Goal: Task Accomplishment & Management: Use online tool/utility

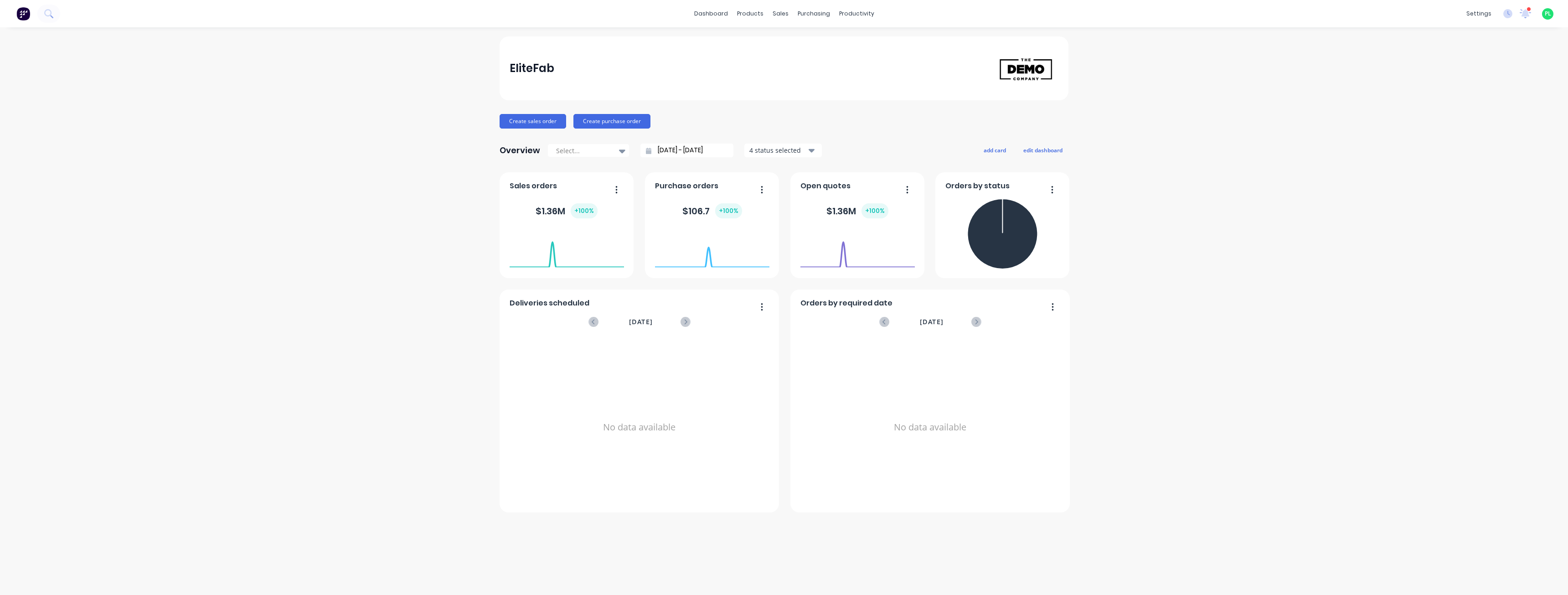
click at [96, 569] on div "EliteFab Create sales order Create purchase order Overview Select... [DATE] - […" at bounding box center [784, 311] width 1568 height 550
drag, startPoint x: 169, startPoint y: 339, endPoint x: 226, endPoint y: 319, distance: 60.4
click at [169, 339] on div "EliteFab Create sales order Create purchase order Overview Select... [DATE] - […" at bounding box center [784, 311] width 1568 height 550
click at [807, 41] on div "Sales Orders" at bounding box center [814, 43] width 37 height 8
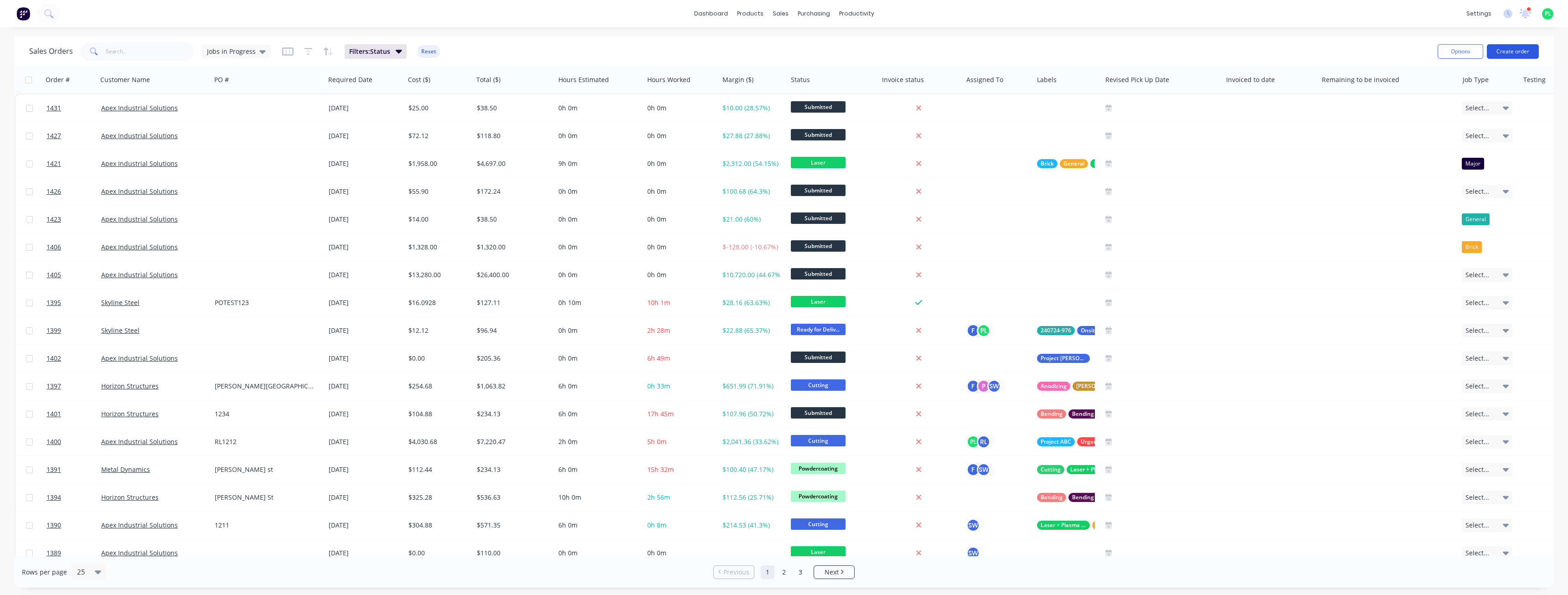
click at [1506, 48] on button "Create order" at bounding box center [1513, 51] width 52 height 14
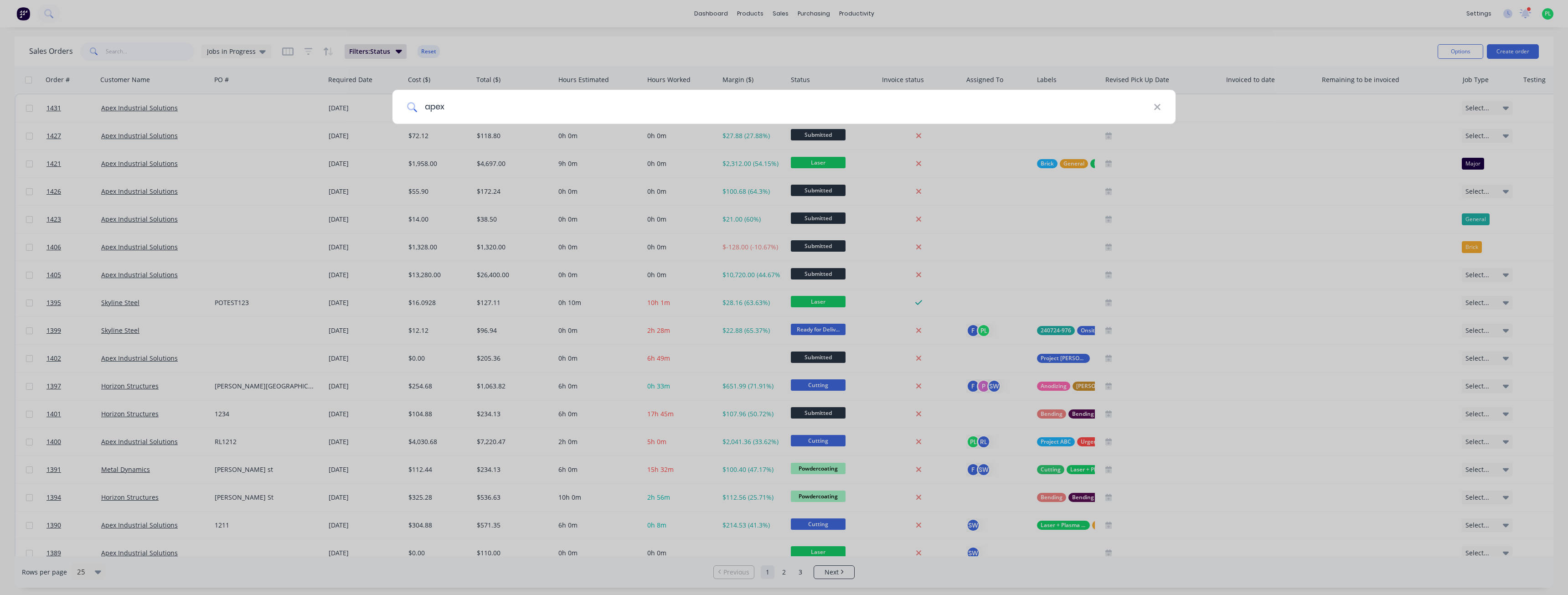
click at [685, 115] on input "apex" at bounding box center [785, 107] width 737 height 34
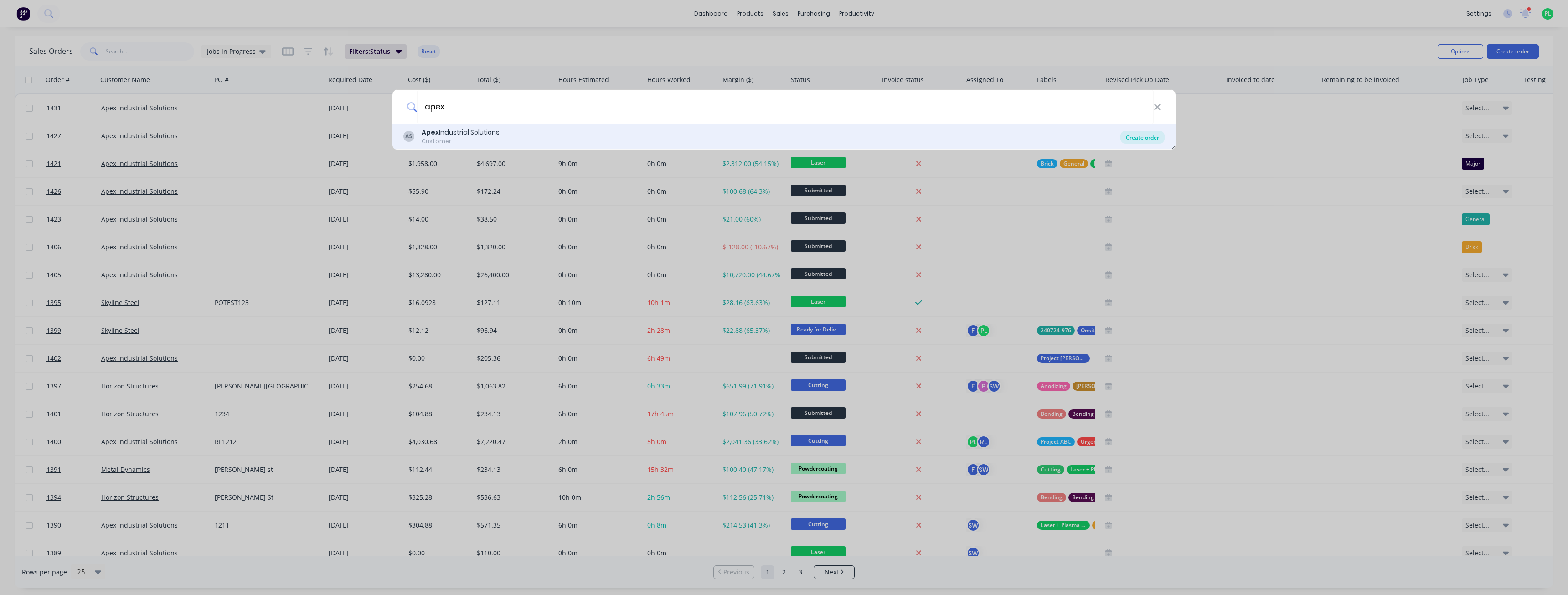
type input "apex"
click at [1140, 134] on div "Create order" at bounding box center [1143, 137] width 45 height 13
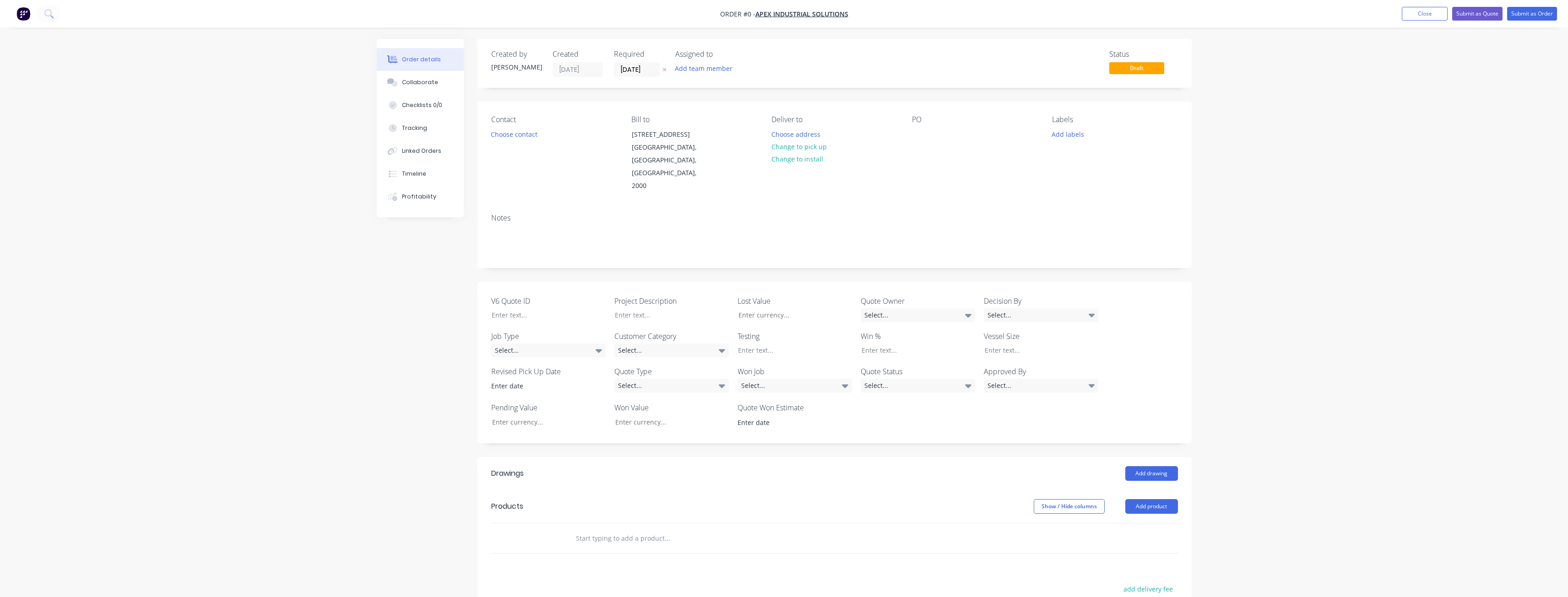
click at [613, 529] on input "text" at bounding box center [666, 538] width 183 height 18
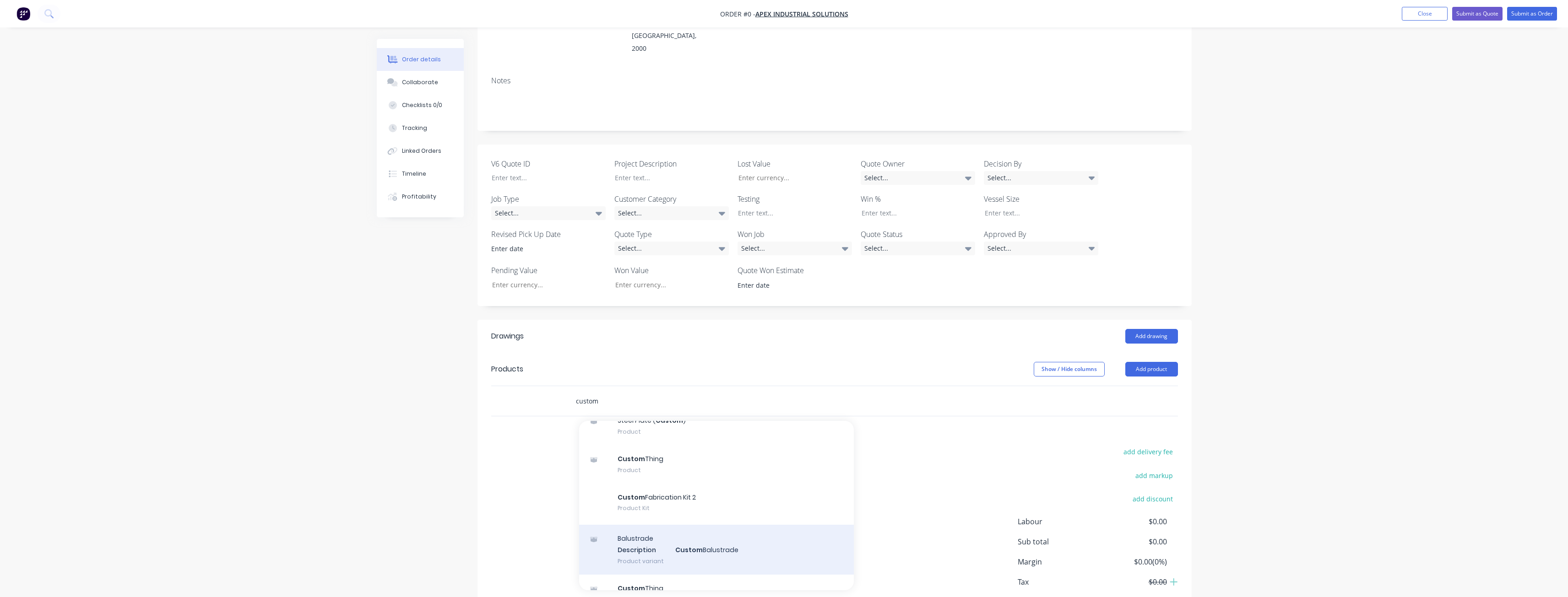
scroll to position [137, 0]
type input "custom"
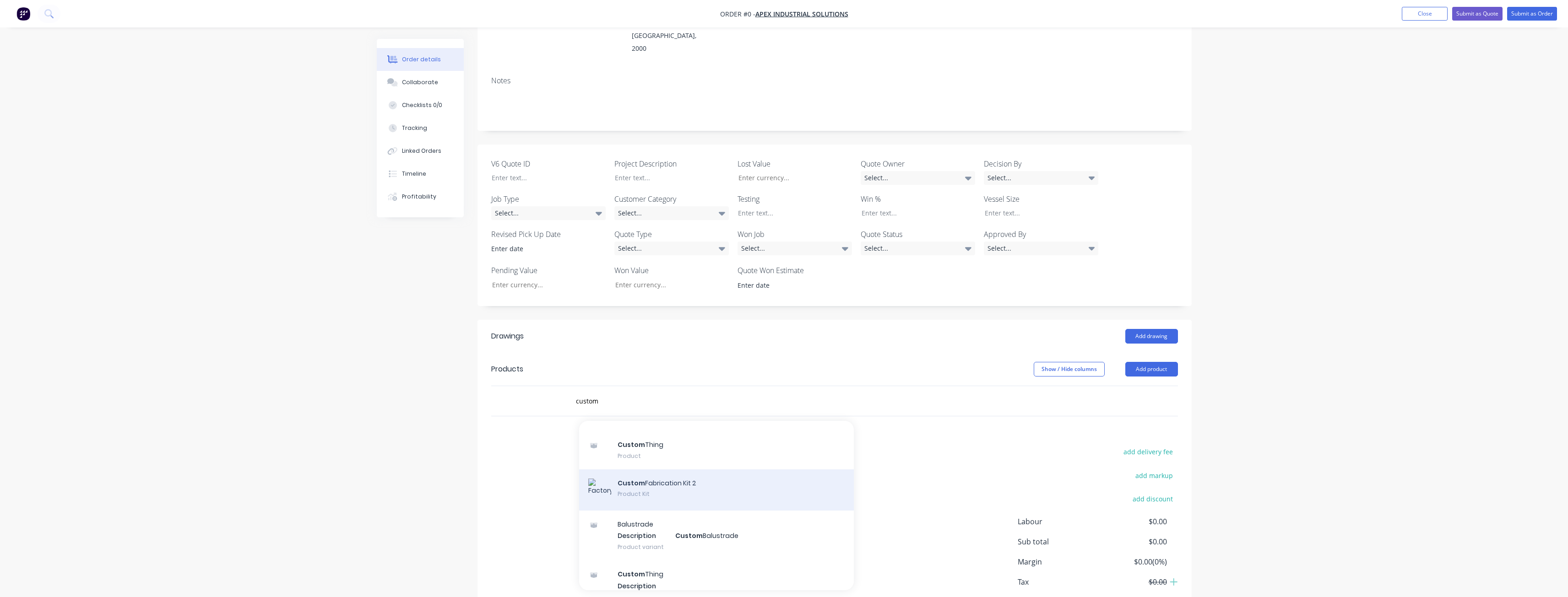
click at [714, 470] on div "Custom Fabrication Kit 2 Product Kit" at bounding box center [716, 490] width 275 height 41
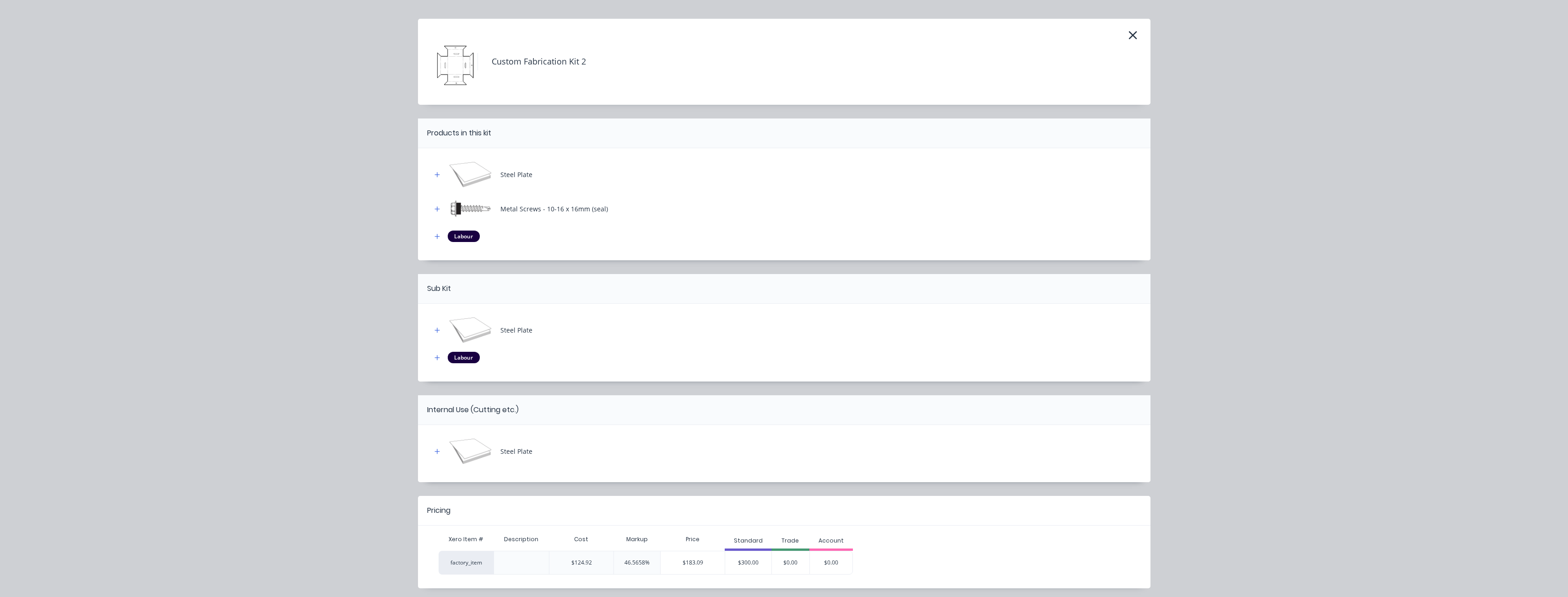
scroll to position [49, 0]
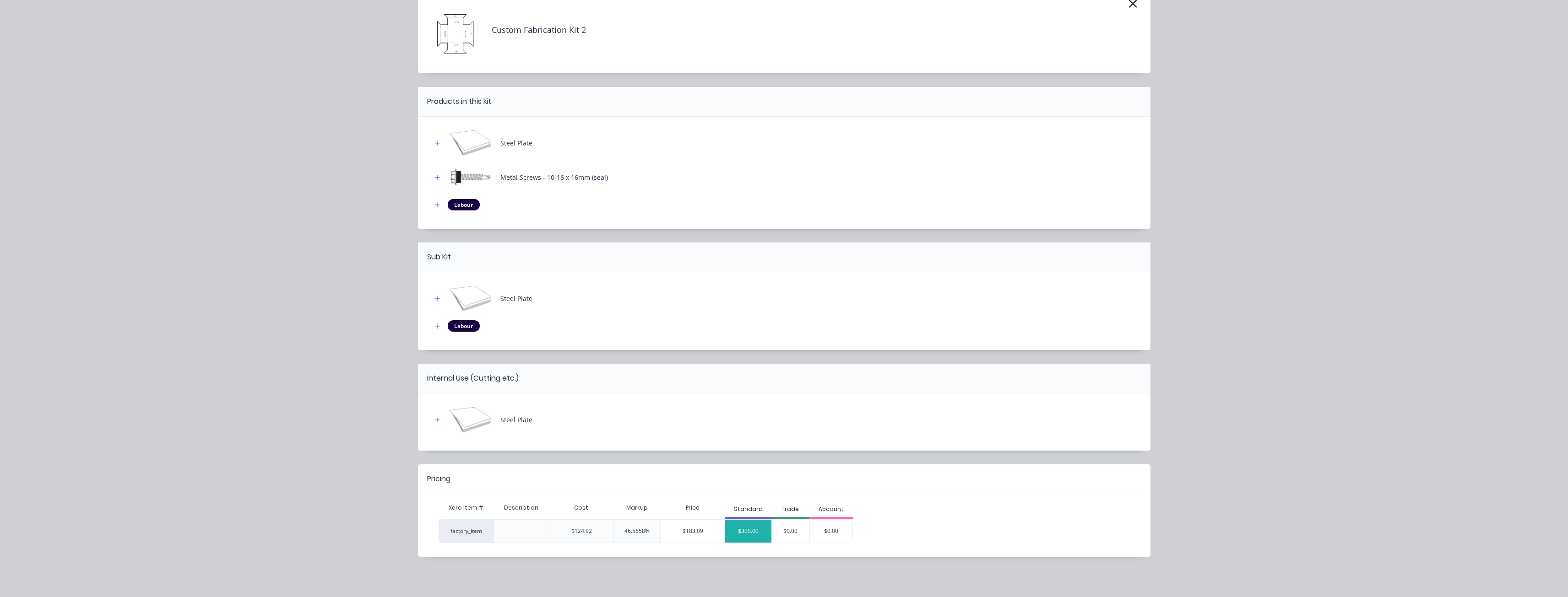
click at [752, 538] on div "$300.00" at bounding box center [748, 531] width 46 height 23
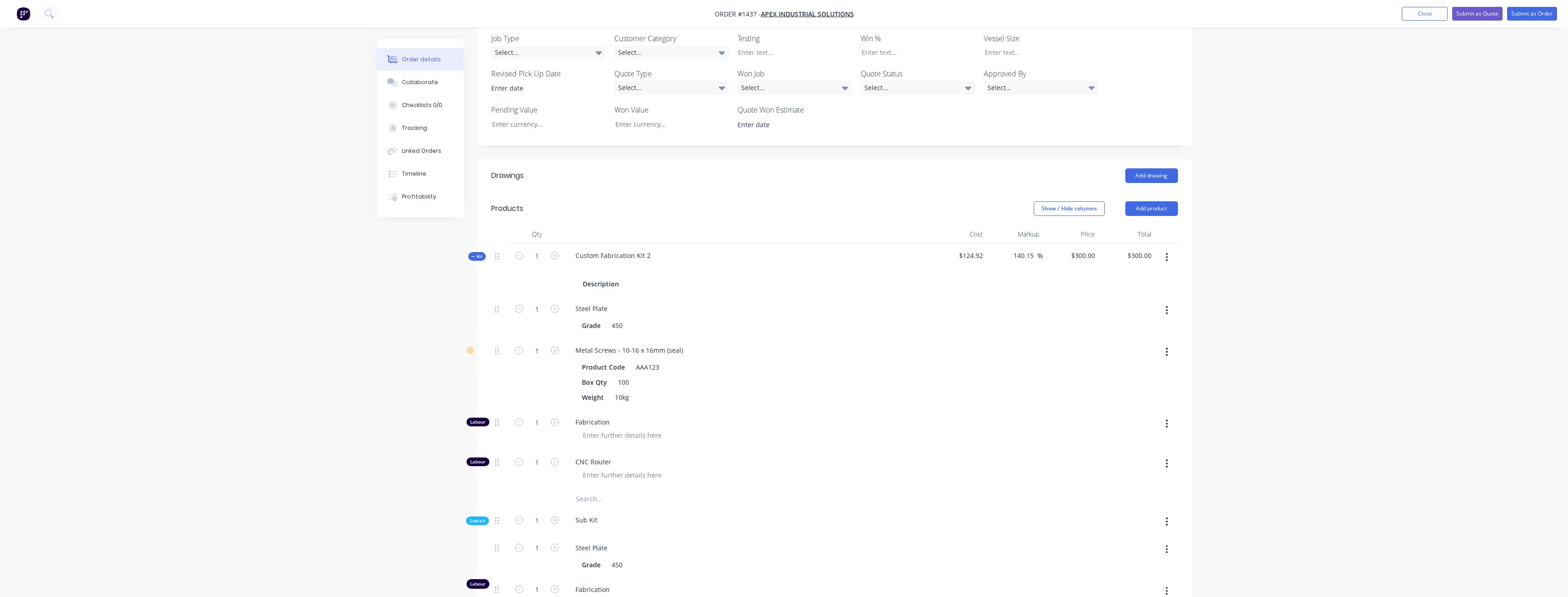
scroll to position [183, 0]
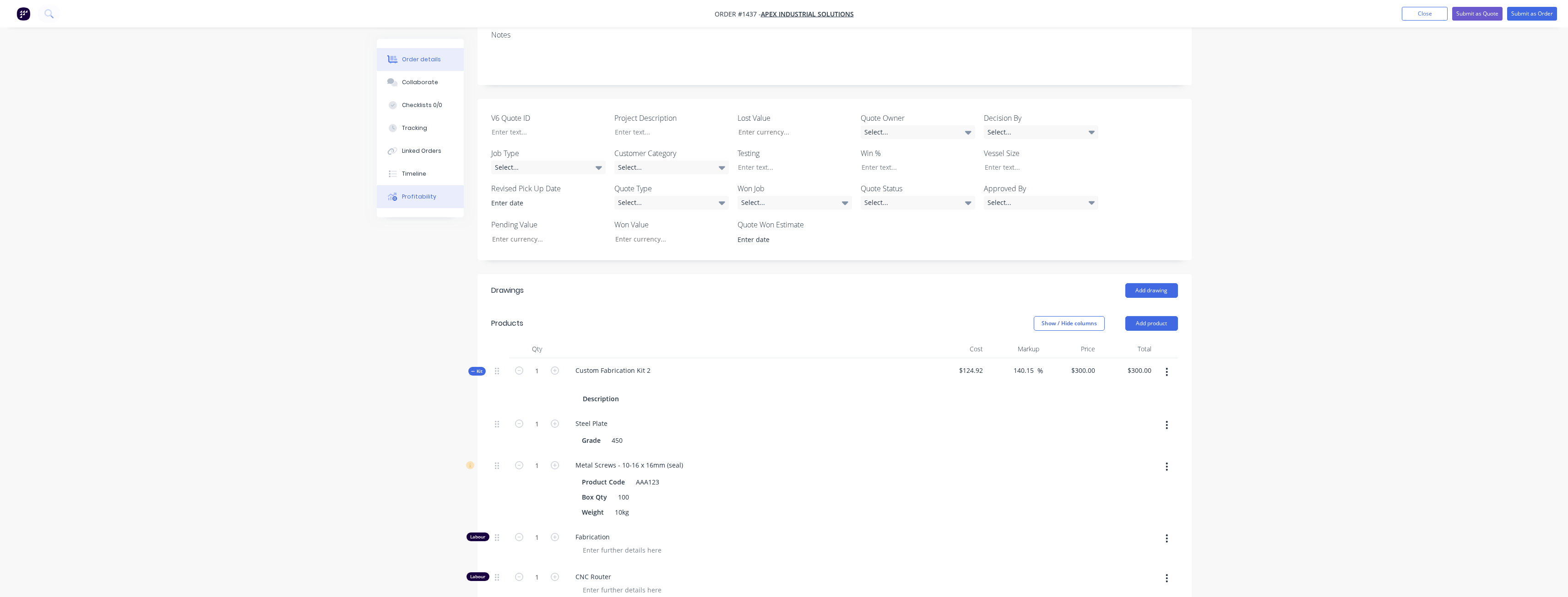
click at [423, 196] on div "Profitability" at bounding box center [419, 196] width 34 height 8
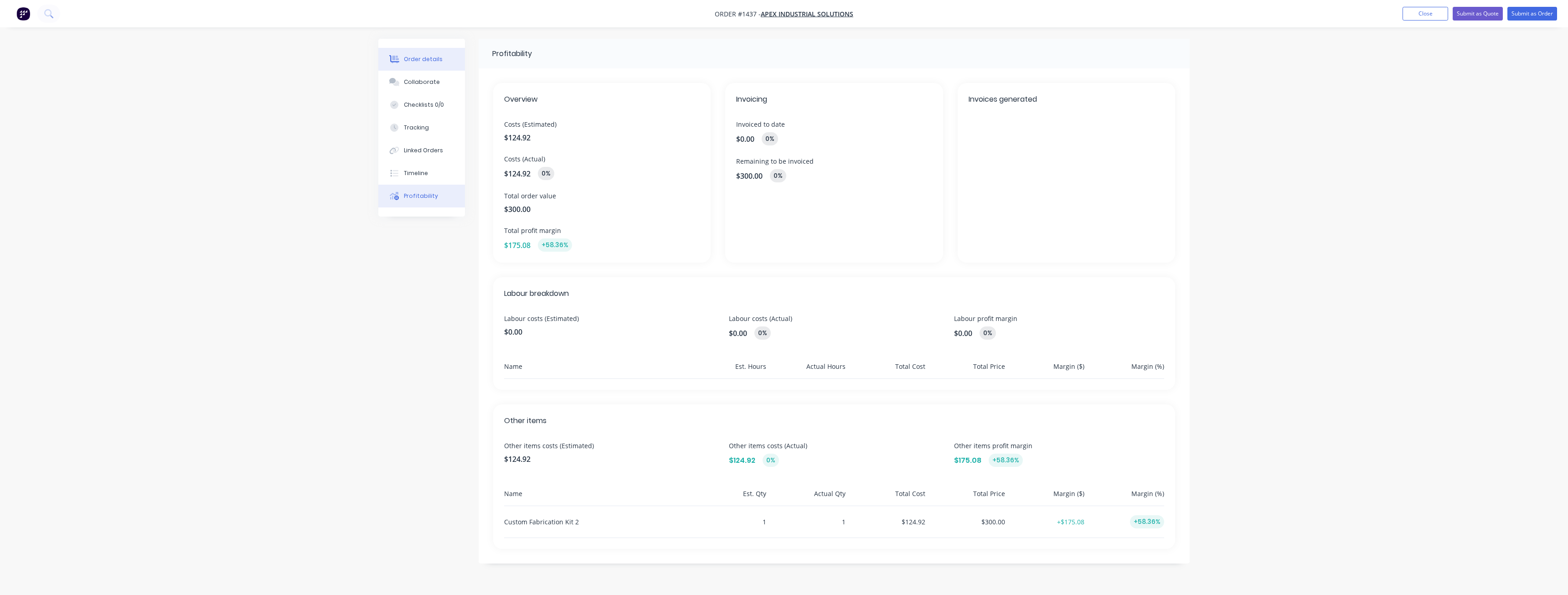
click at [431, 63] on div "Order details" at bounding box center [422, 59] width 39 height 8
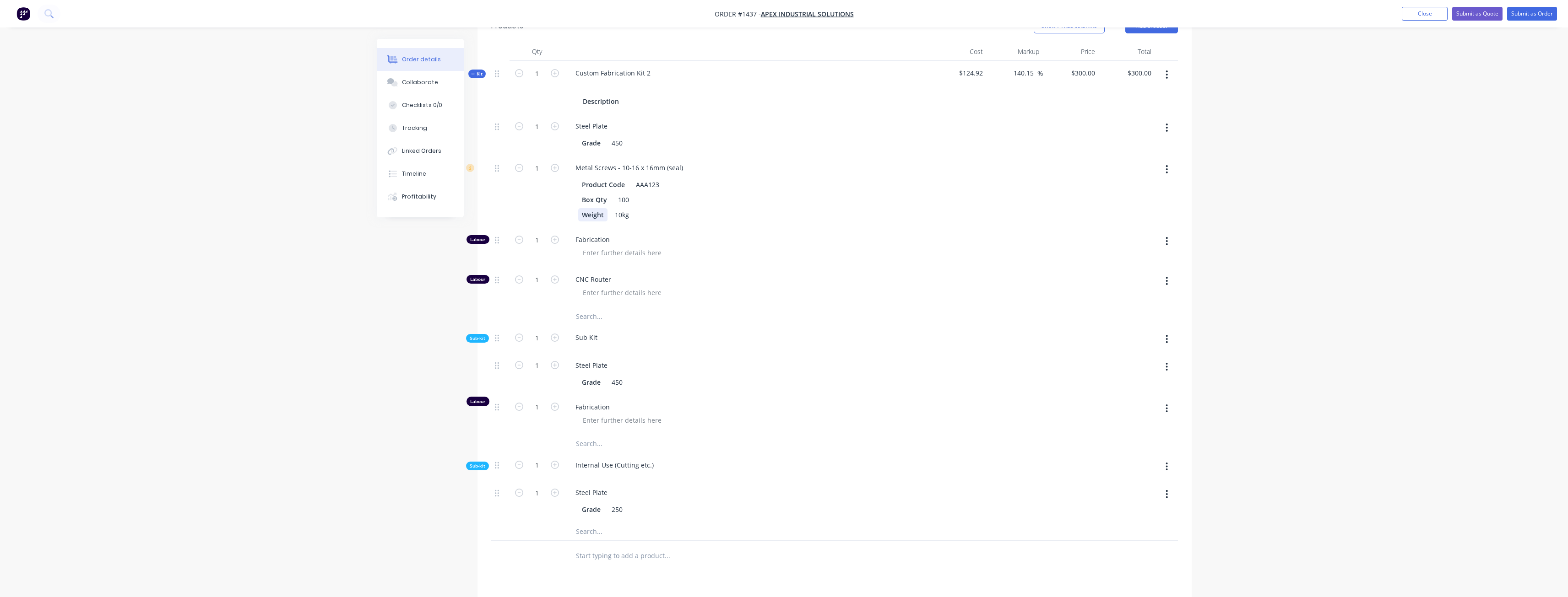
scroll to position [412, 0]
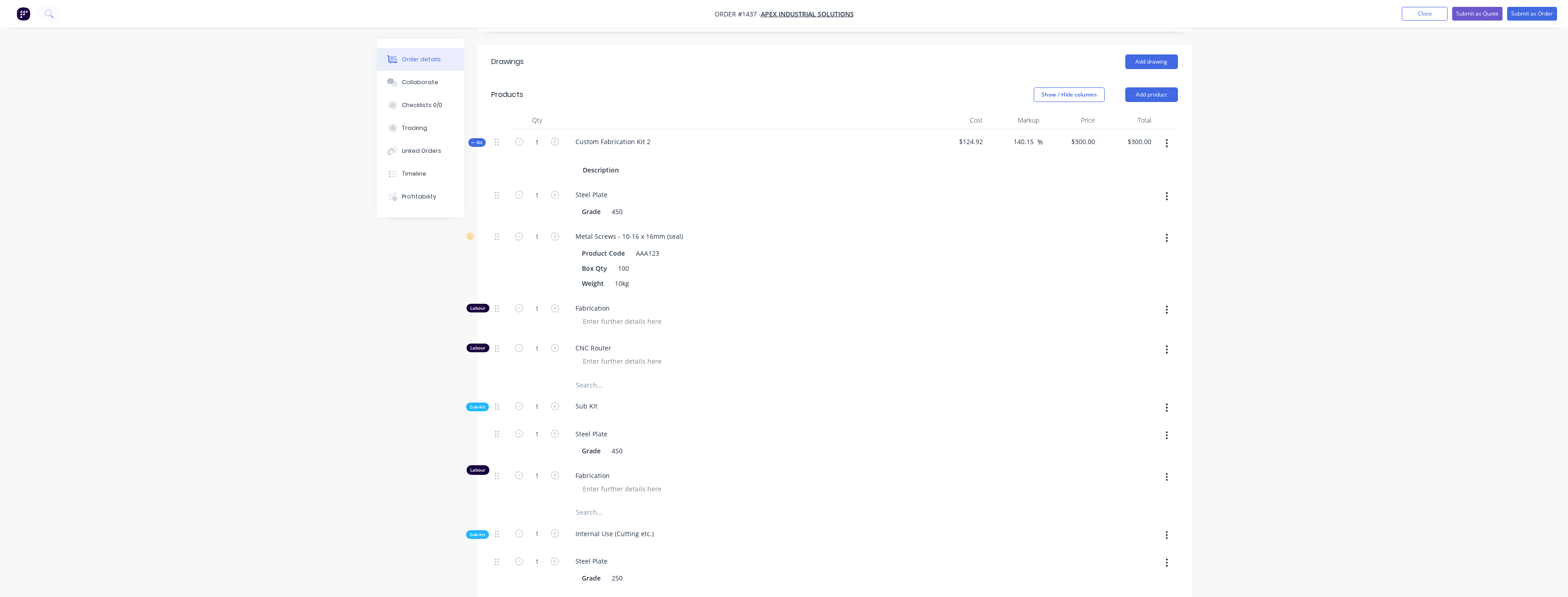
drag, startPoint x: 612, startPoint y: 284, endPoint x: 575, endPoint y: 281, distance: 37.1
click at [575, 303] on span "Fabrication" at bounding box center [751, 308] width 351 height 10
drag, startPoint x: 600, startPoint y: 323, endPoint x: 574, endPoint y: 323, distance: 26.0
click at [574, 343] on div "CNC Router" at bounding box center [748, 347] width 359 height 10
drag, startPoint x: 1500, startPoint y: 373, endPoint x: 1488, endPoint y: 371, distance: 12.2
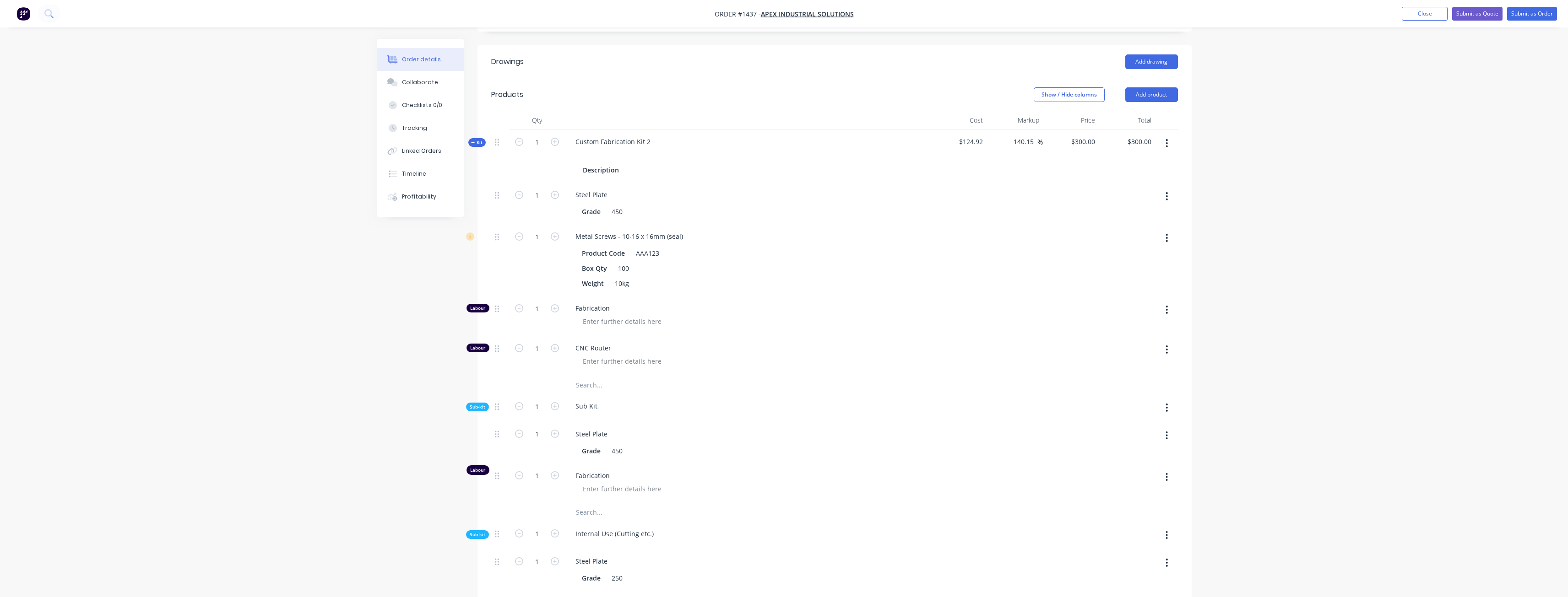
click at [1500, 372] on div "Order details Collaborate Checklists 0/0 Tracking Linked Orders Timeline Profit…" at bounding box center [784, 230] width 1568 height 1284
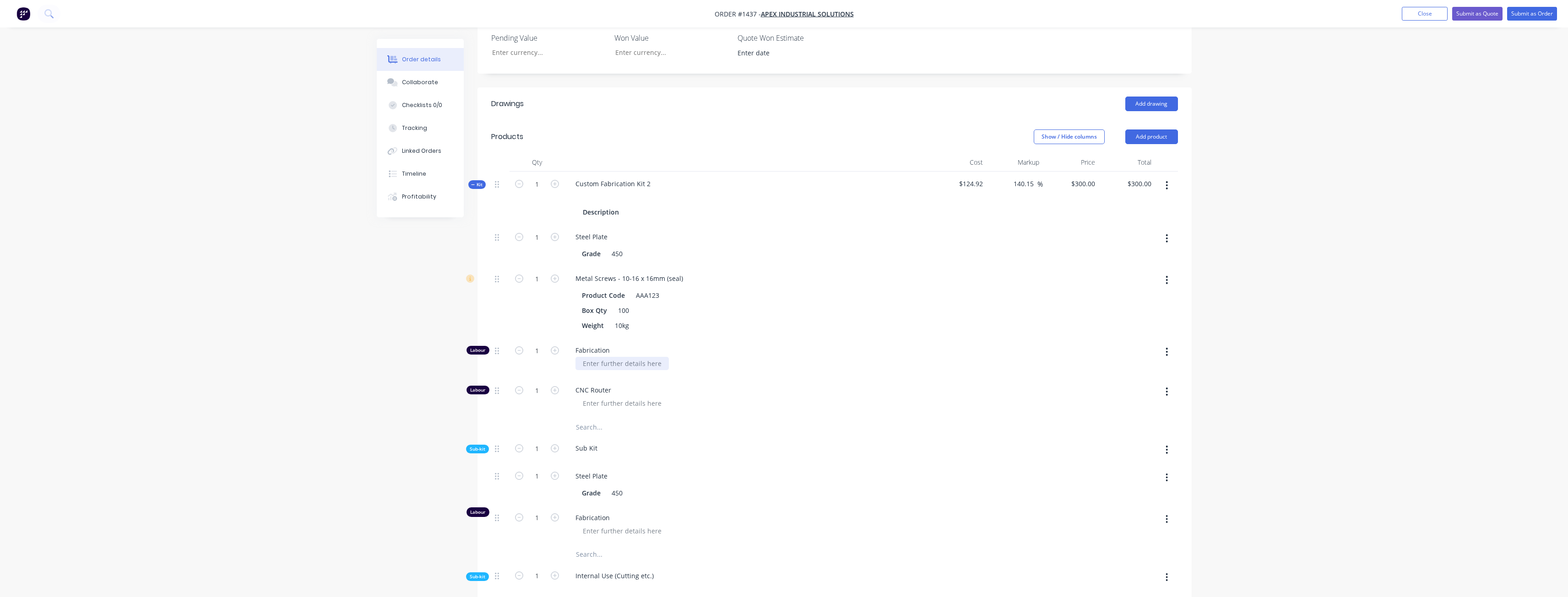
scroll to position [366, 0]
click at [422, 194] on div "Profitability" at bounding box center [419, 196] width 34 height 8
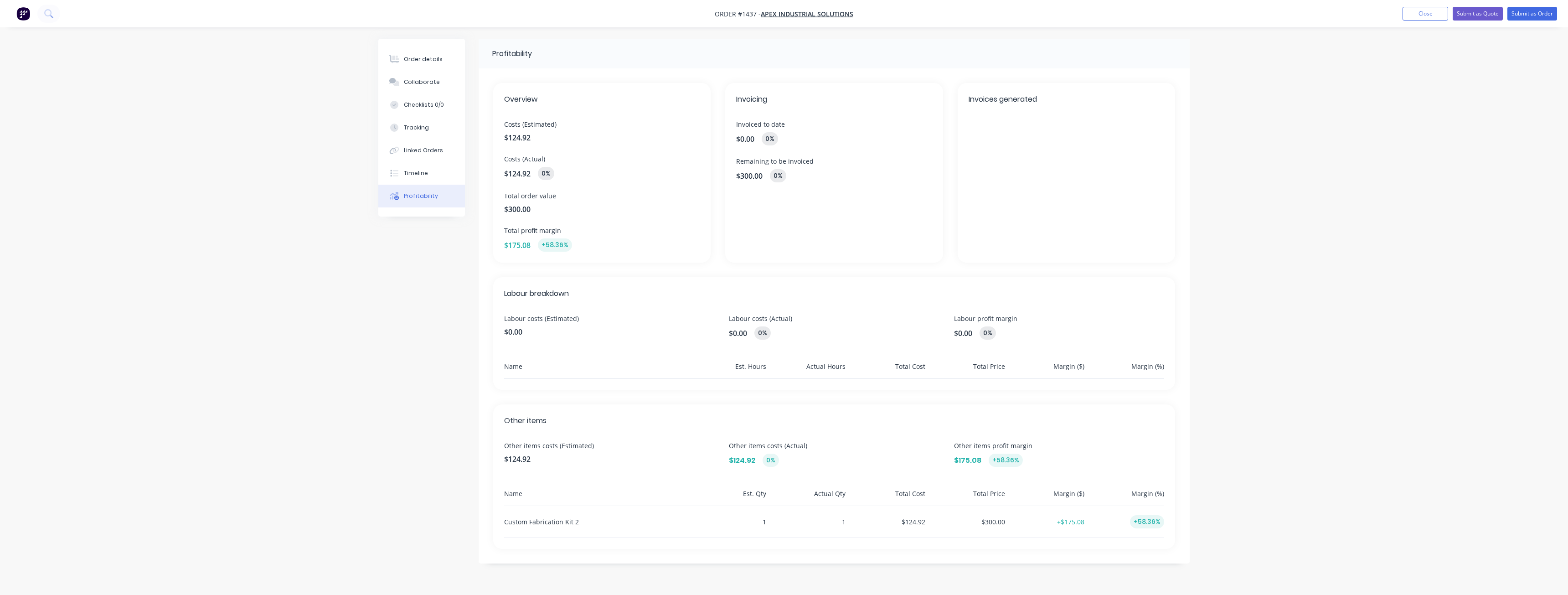
click at [796, 386] on div "Labour breakdown Labour costs (Estimated) $0.00 Labour costs (Actual) $0.00 0% …" at bounding box center [834, 333] width 682 height 113
click at [838, 383] on div "Labour breakdown Labour costs (Estimated) $0.00 Labour costs (Actual) $0.00 0% …" at bounding box center [834, 333] width 682 height 113
click at [441, 57] on button "Order details" at bounding box center [422, 59] width 87 height 23
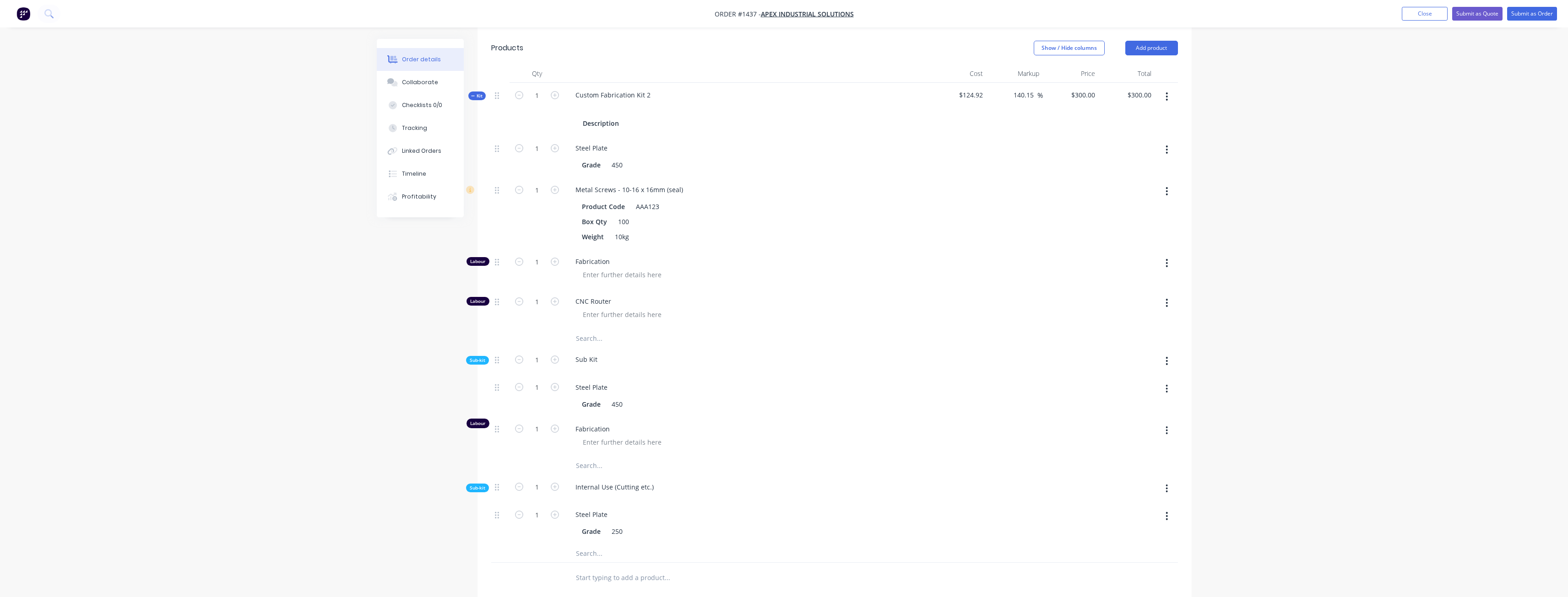
scroll to position [457, 0]
drag, startPoint x: 576, startPoint y: 237, endPoint x: 634, endPoint y: 242, distance: 58.2
click at [634, 258] on span "Fabrication" at bounding box center [751, 262] width 351 height 10
drag, startPoint x: 570, startPoint y: 272, endPoint x: 628, endPoint y: 278, distance: 58.3
click at [628, 290] on div "CNC Router" at bounding box center [748, 309] width 367 height 39
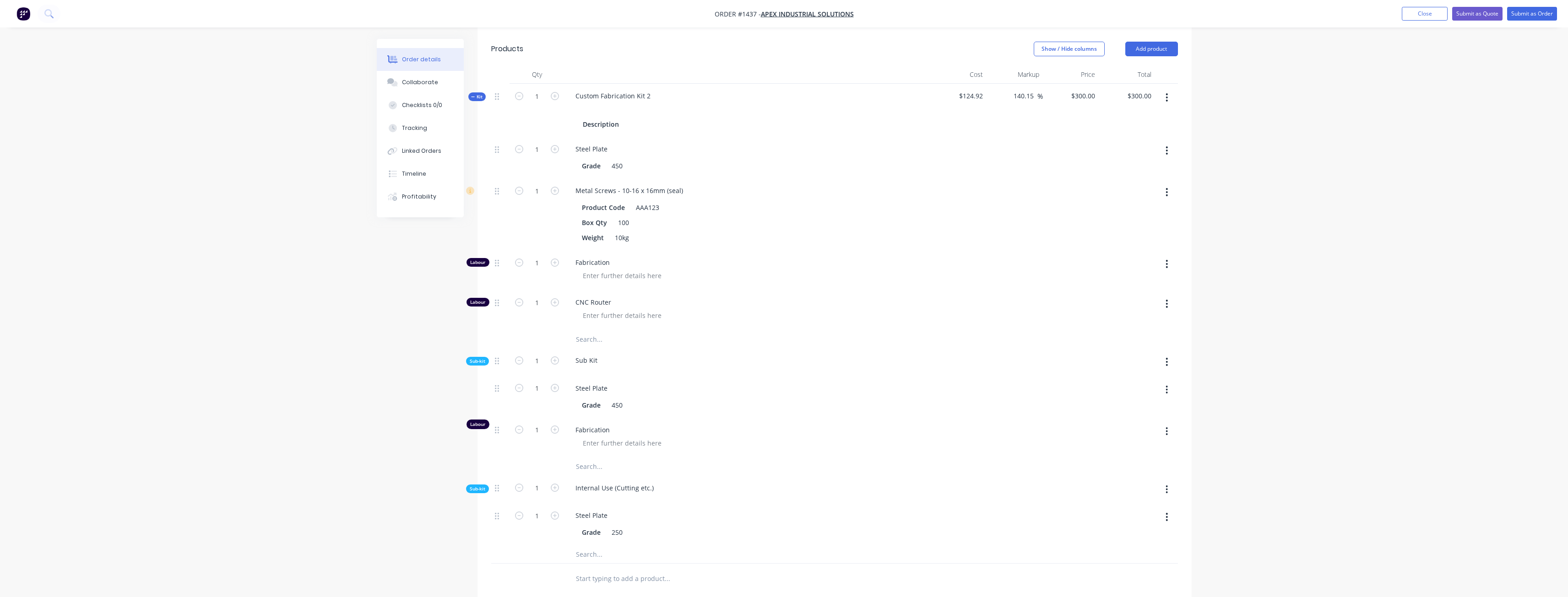
drag, startPoint x: 573, startPoint y: 407, endPoint x: 622, endPoint y: 407, distance: 49.0
click at [622, 425] on div "Fabrication" at bounding box center [748, 429] width 359 height 10
drag, startPoint x: 590, startPoint y: 238, endPoint x: 623, endPoint y: 240, distance: 33.1
click at [623, 258] on span "Fabrication" at bounding box center [751, 262] width 351 height 10
drag, startPoint x: 568, startPoint y: 274, endPoint x: 615, endPoint y: 277, distance: 47.1
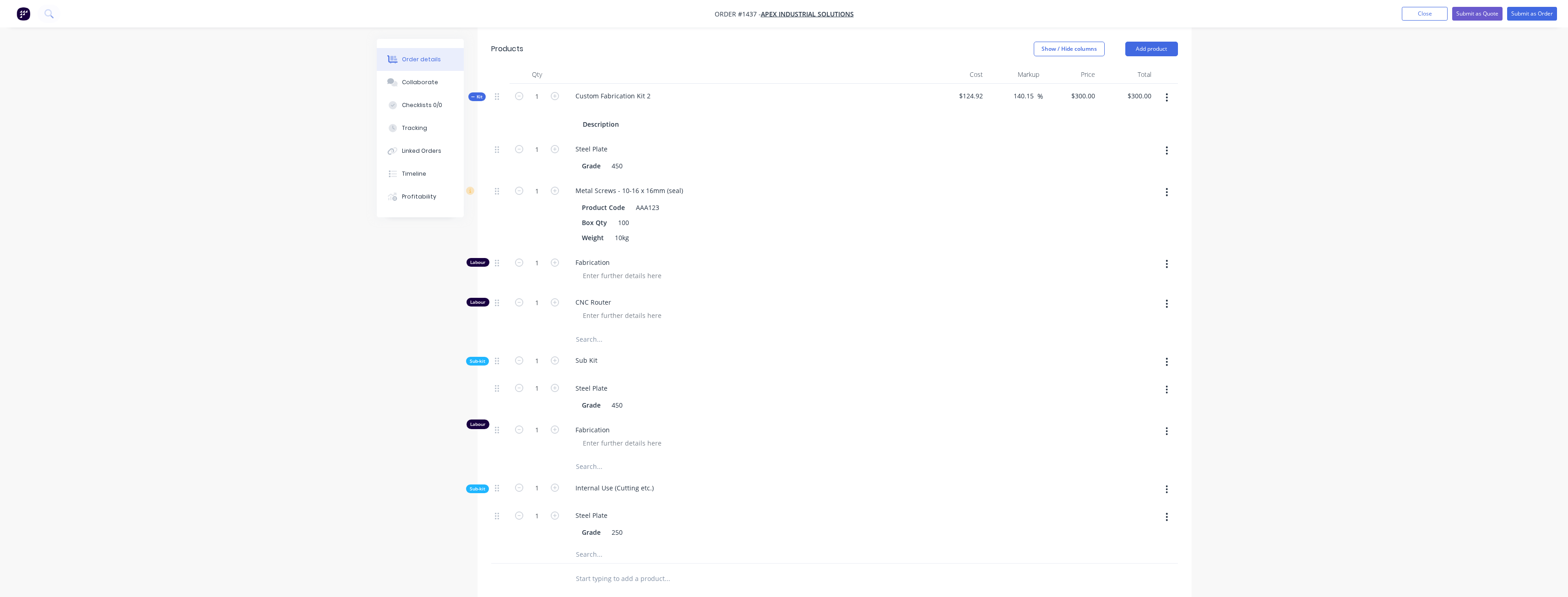
click at [615, 297] on div "CNC Router" at bounding box center [748, 302] width 359 height 10
click at [593, 297] on span "CNC Router" at bounding box center [751, 302] width 351 height 10
click at [431, 196] on div "Profitability" at bounding box center [419, 196] width 34 height 8
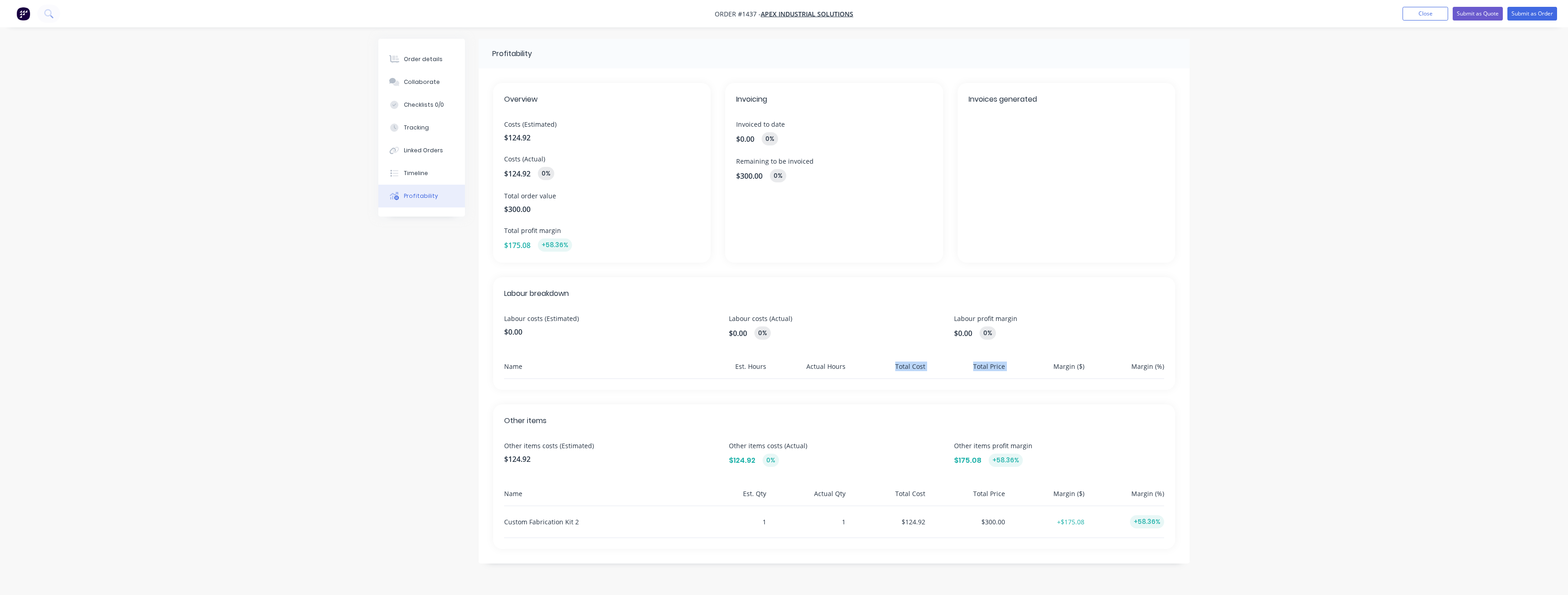
drag, startPoint x: 889, startPoint y: 364, endPoint x: 1031, endPoint y: 363, distance: 142.0
click at [1031, 363] on div "Name Est. Hours Actual Hours Total Cost Total Price Margin ($) Margin (%)" at bounding box center [834, 370] width 660 height 17
click at [1025, 366] on div "Margin ($)" at bounding box center [1047, 370] width 76 height 17
click at [421, 65] on button "Order details" at bounding box center [422, 59] width 87 height 23
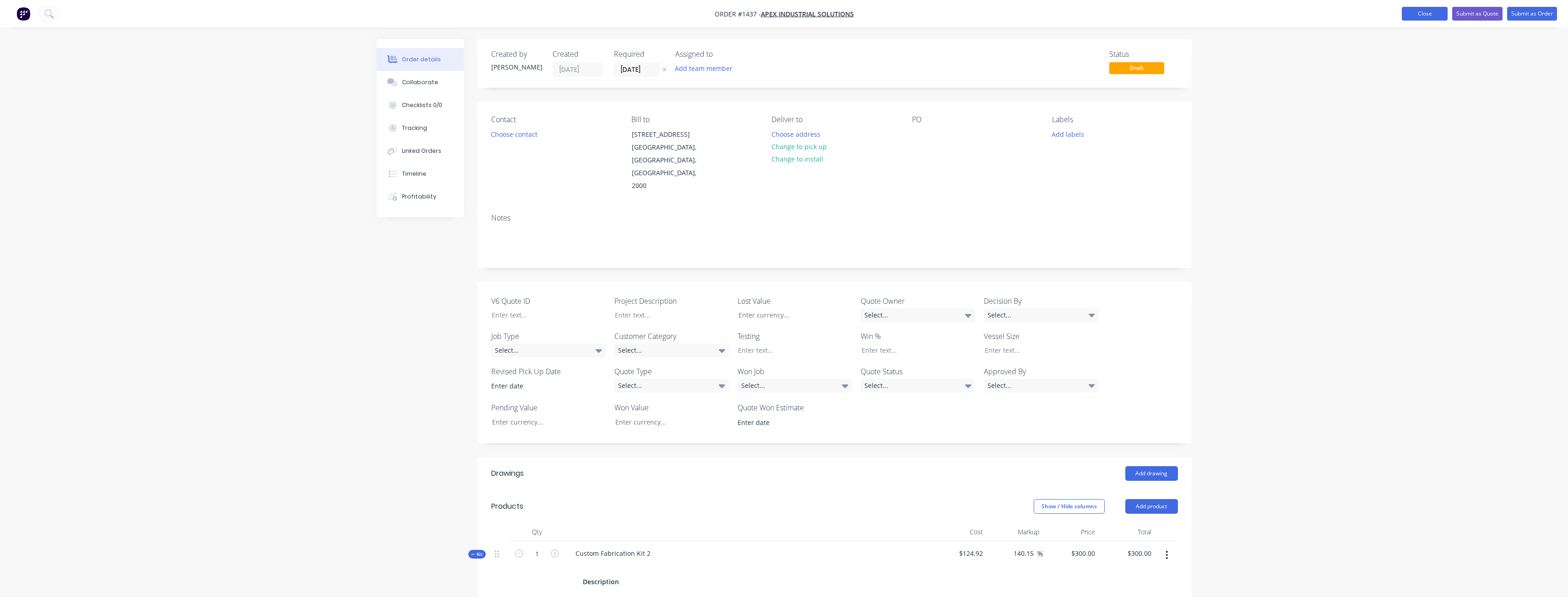
click at [1421, 16] on button "Close" at bounding box center [1425, 14] width 46 height 14
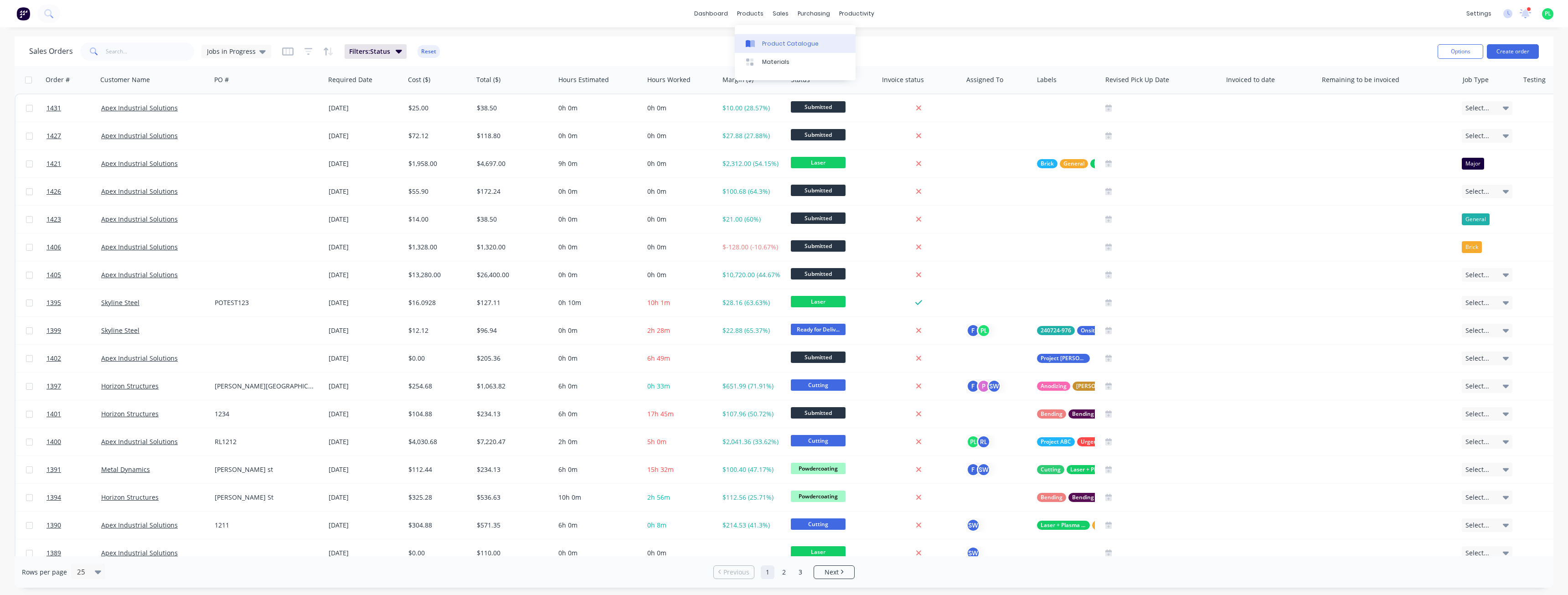
click at [769, 42] on div "Product Catalogue" at bounding box center [790, 43] width 57 height 8
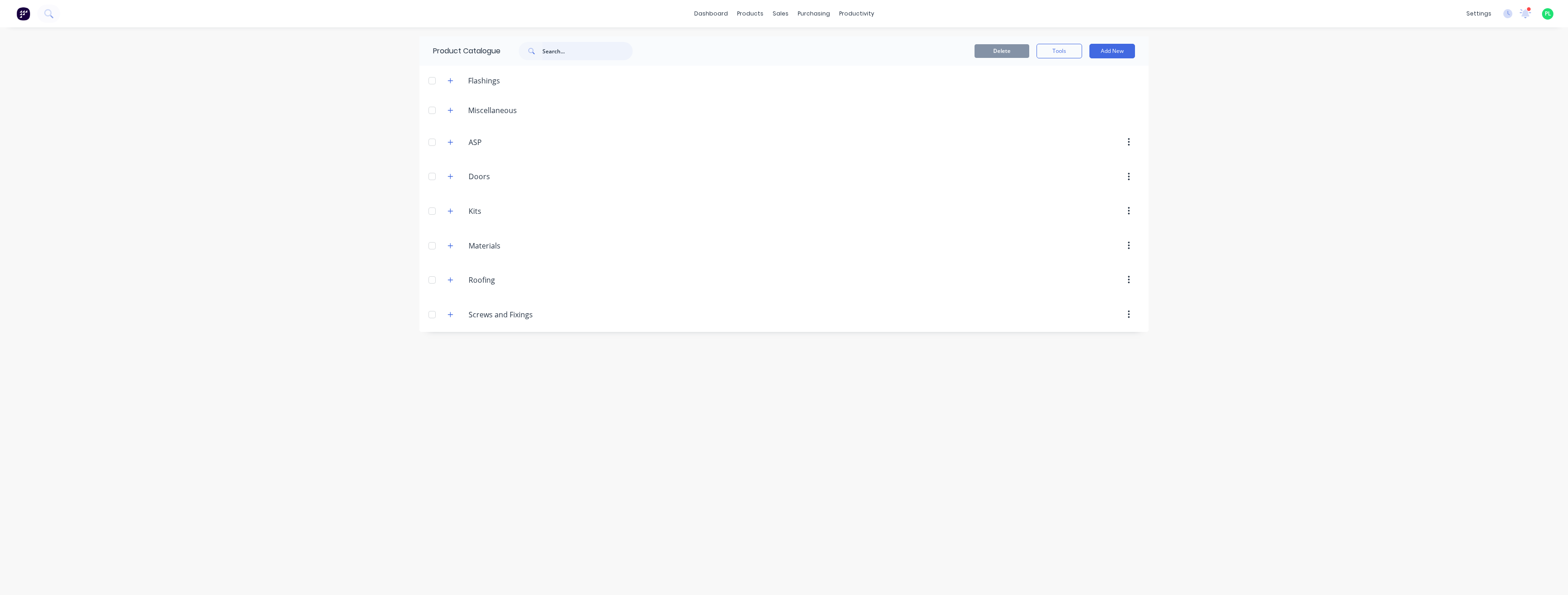
click at [560, 45] on input "text" at bounding box center [587, 51] width 90 height 18
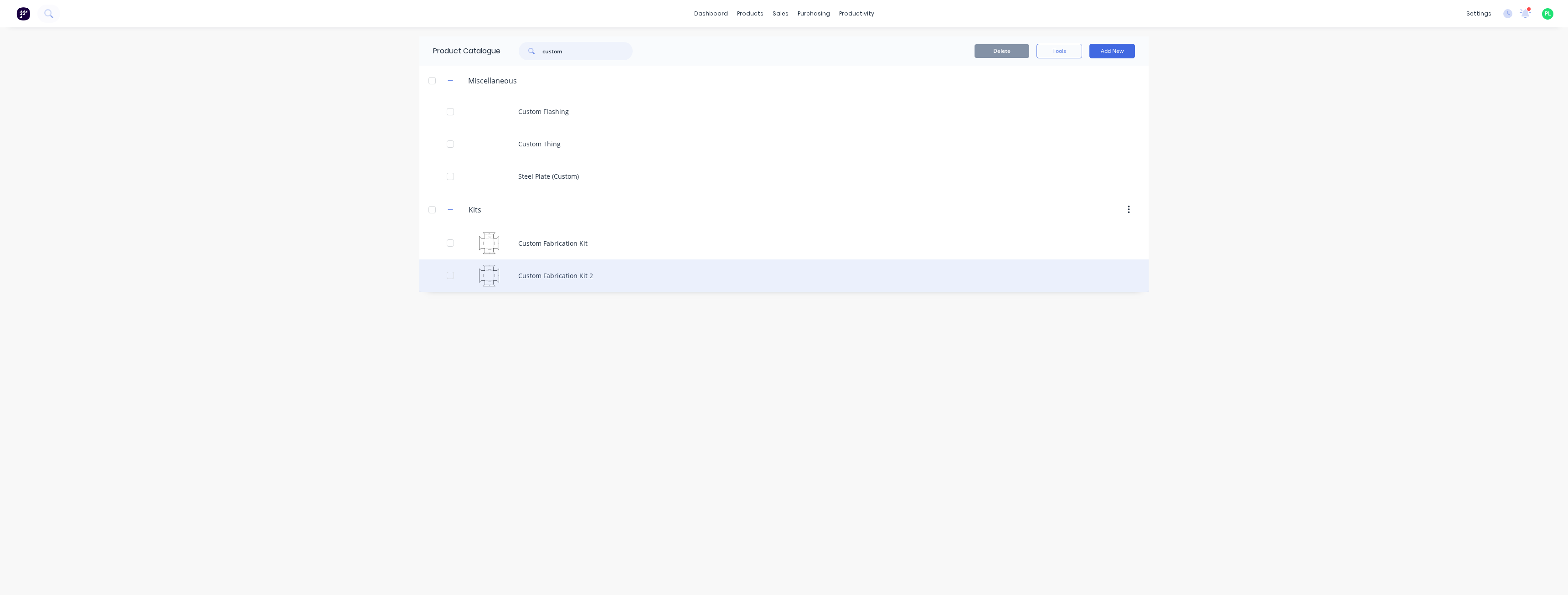
type input "custom"
click at [600, 265] on div "Custom Fabrication Kit 2" at bounding box center [784, 275] width 729 height 33
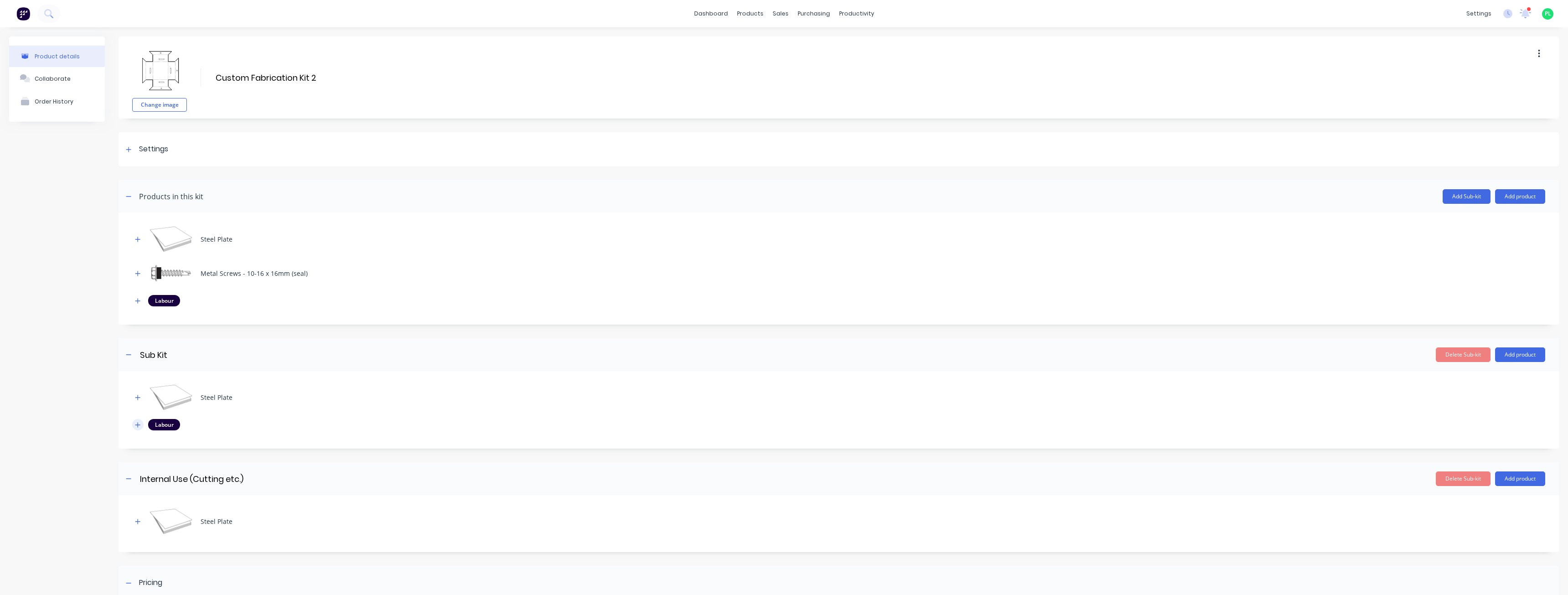
click at [138, 426] on icon "button" at bounding box center [138, 425] width 5 height 5
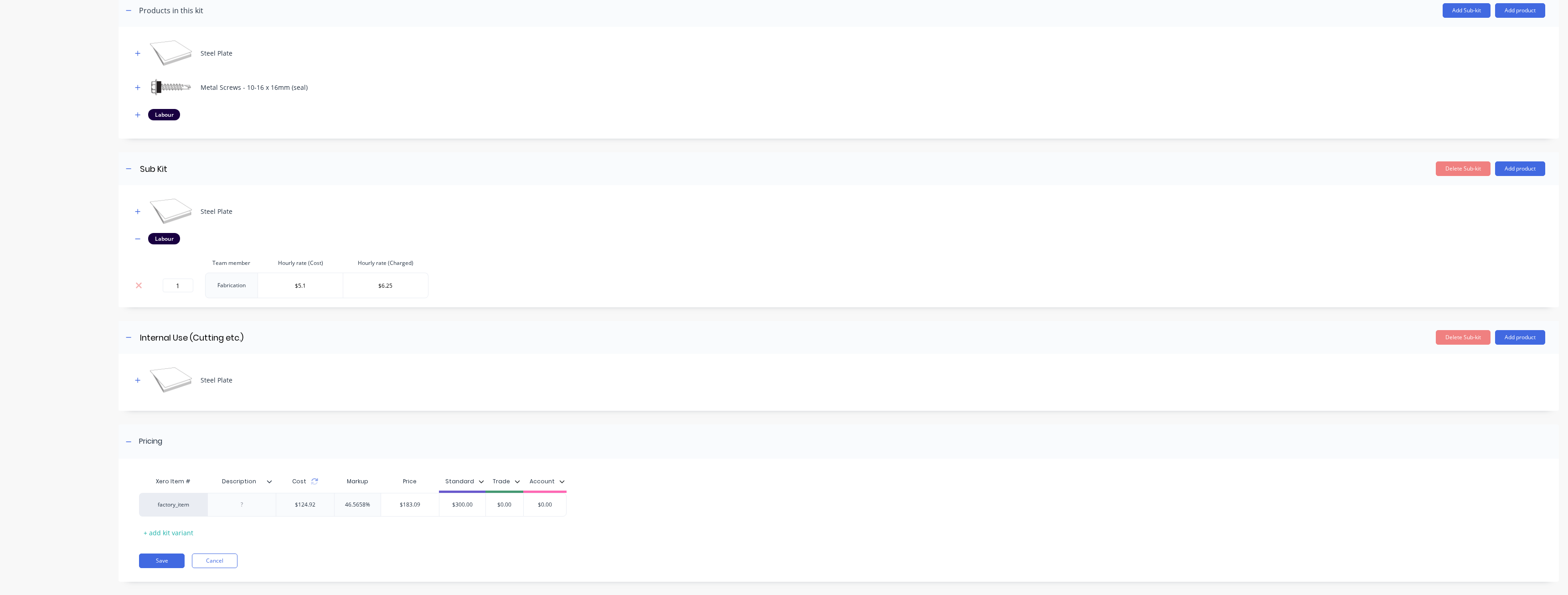
scroll to position [196, 0]
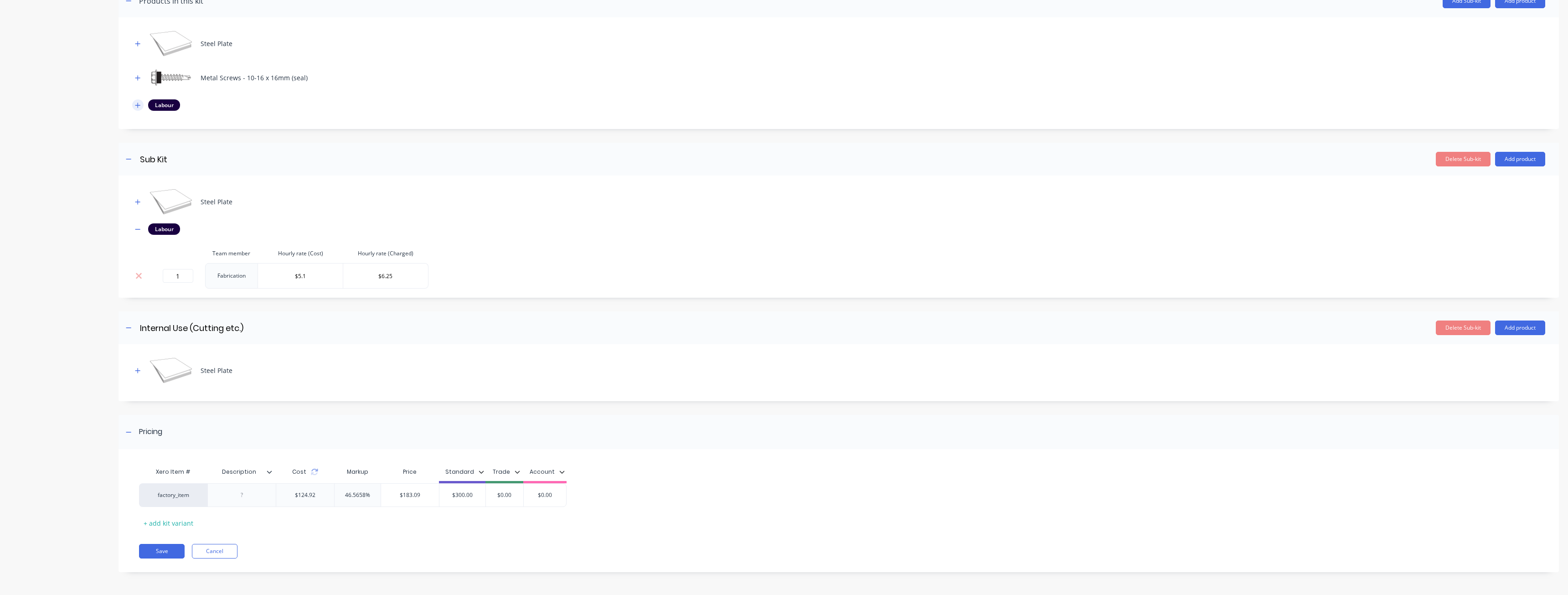
click at [138, 102] on icon "button" at bounding box center [138, 105] width 5 height 6
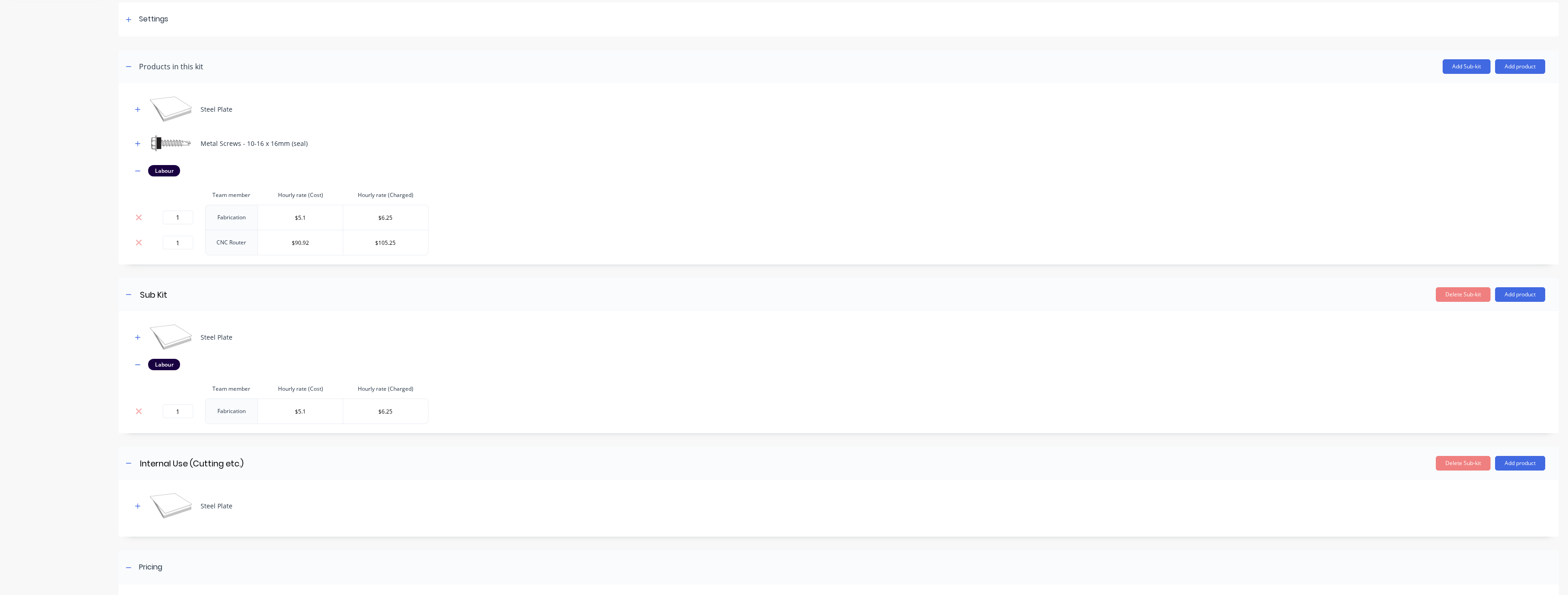
scroll to position [104, 0]
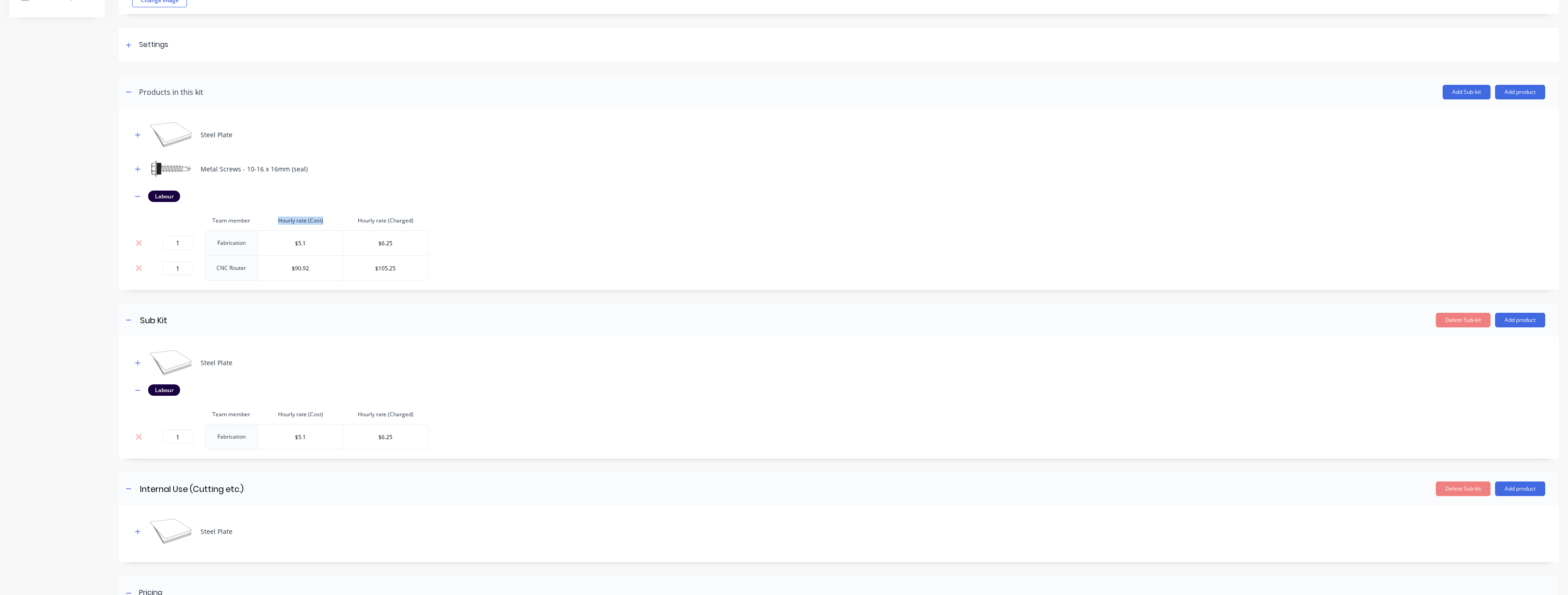
drag, startPoint x: 274, startPoint y: 218, endPoint x: 342, endPoint y: 218, distance: 68.0
click at [342, 218] on th "Hourly rate (Cost)" at bounding box center [300, 220] width 85 height 19
drag, startPoint x: 352, startPoint y: 218, endPoint x: 441, endPoint y: 220, distance: 89.0
click at [441, 220] on div "Steel Plate Metal Screws - 10-16 x 16mm (seal) Labour Team member Hourly rate (…" at bounding box center [839, 202] width 1413 height 159
click at [439, 220] on div "Steel Plate Metal Screws - 10-16 x 16mm (seal) Labour Team member Hourly rate (…" at bounding box center [839, 202] width 1413 height 159
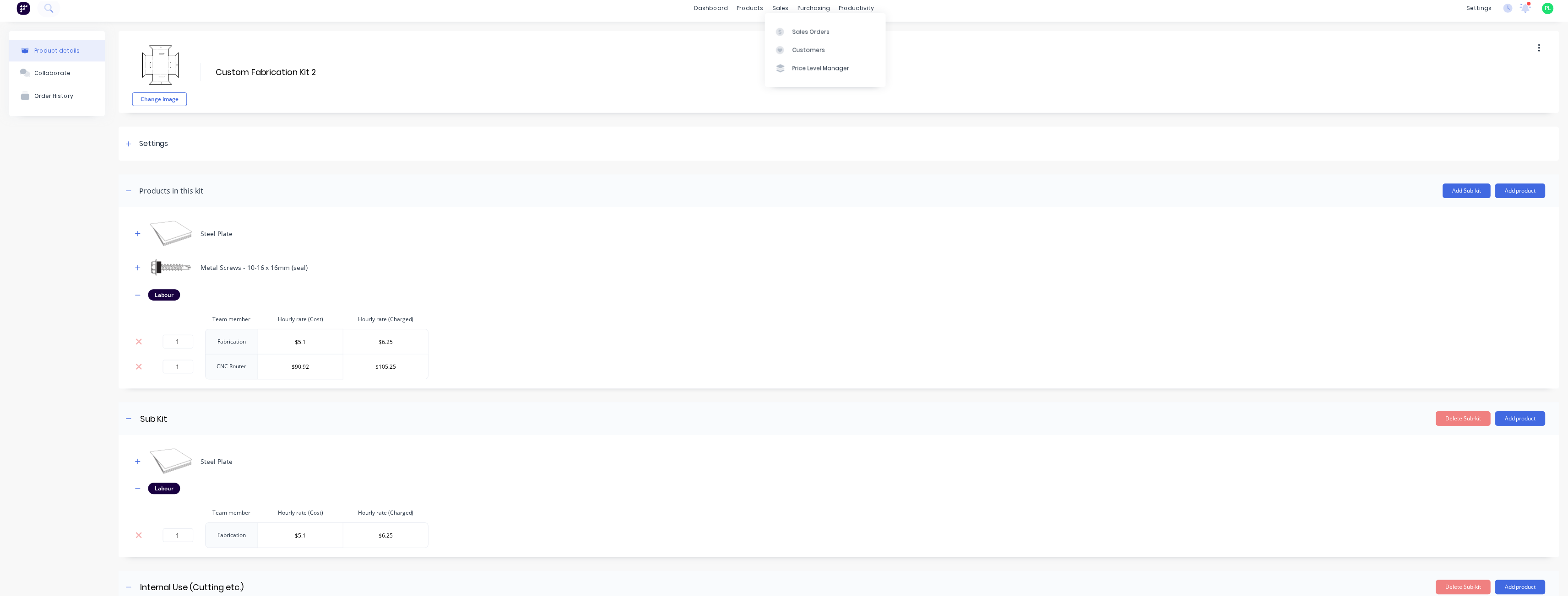
scroll to position [0, 0]
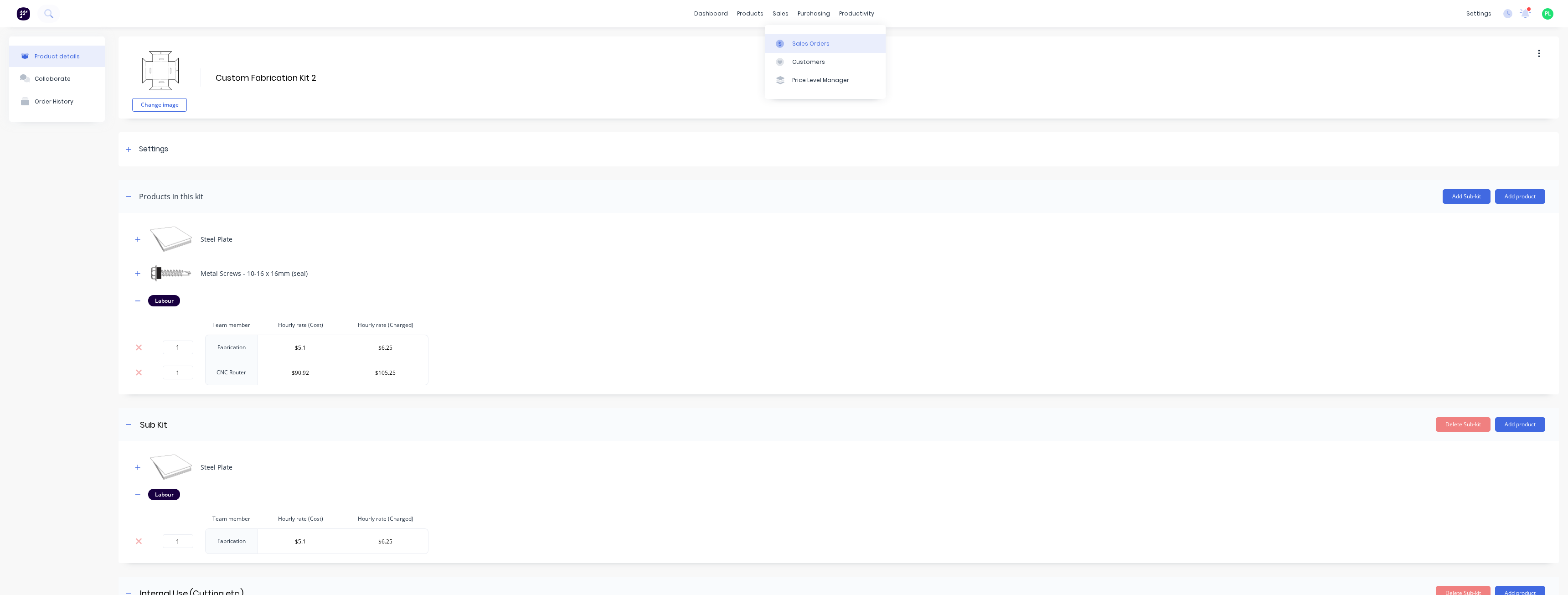
click at [789, 42] on div at bounding box center [783, 43] width 14 height 8
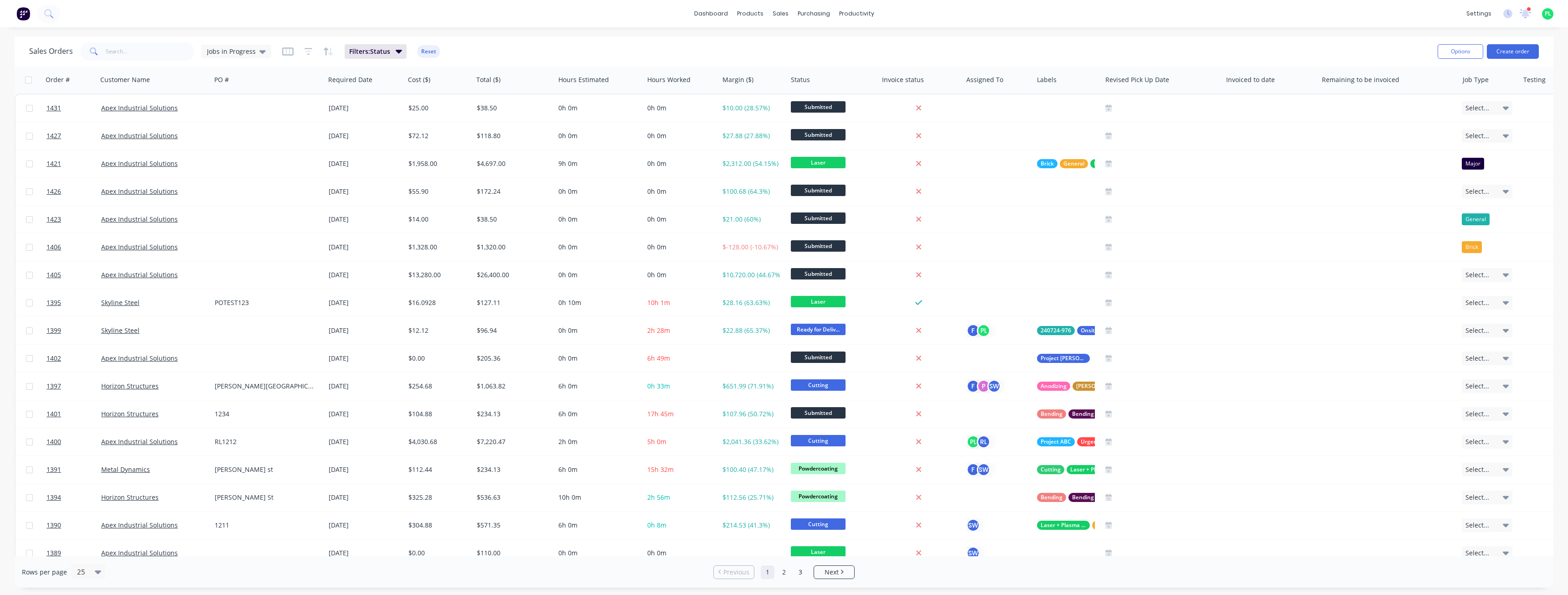
click at [430, 54] on button "Reset" at bounding box center [429, 51] width 23 height 13
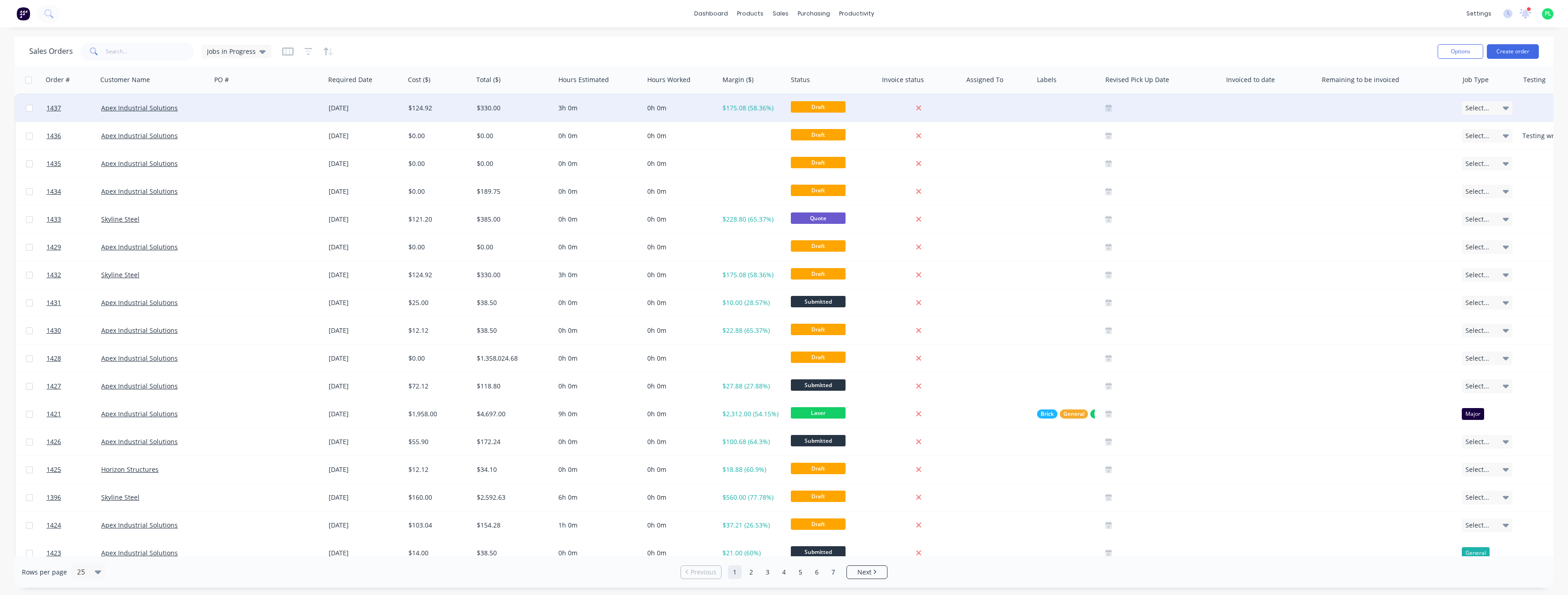
click at [262, 115] on div at bounding box center [268, 108] width 114 height 27
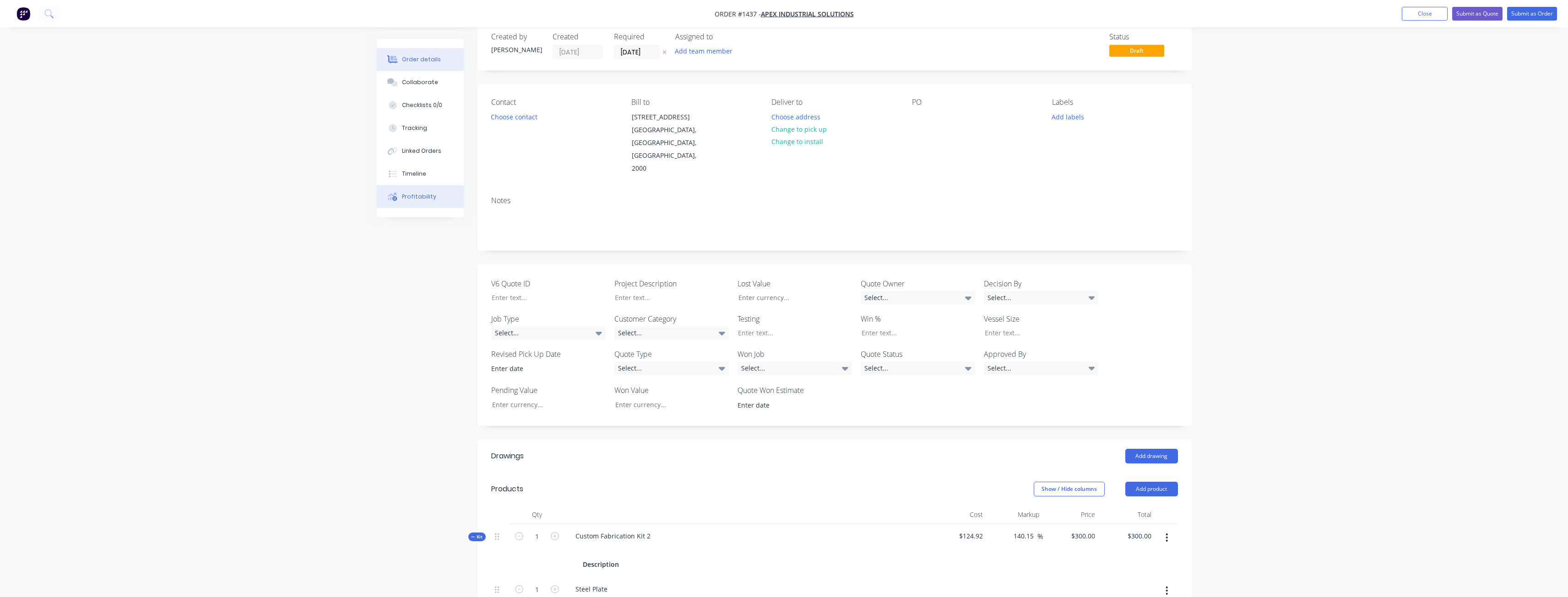
scroll to position [46, 0]
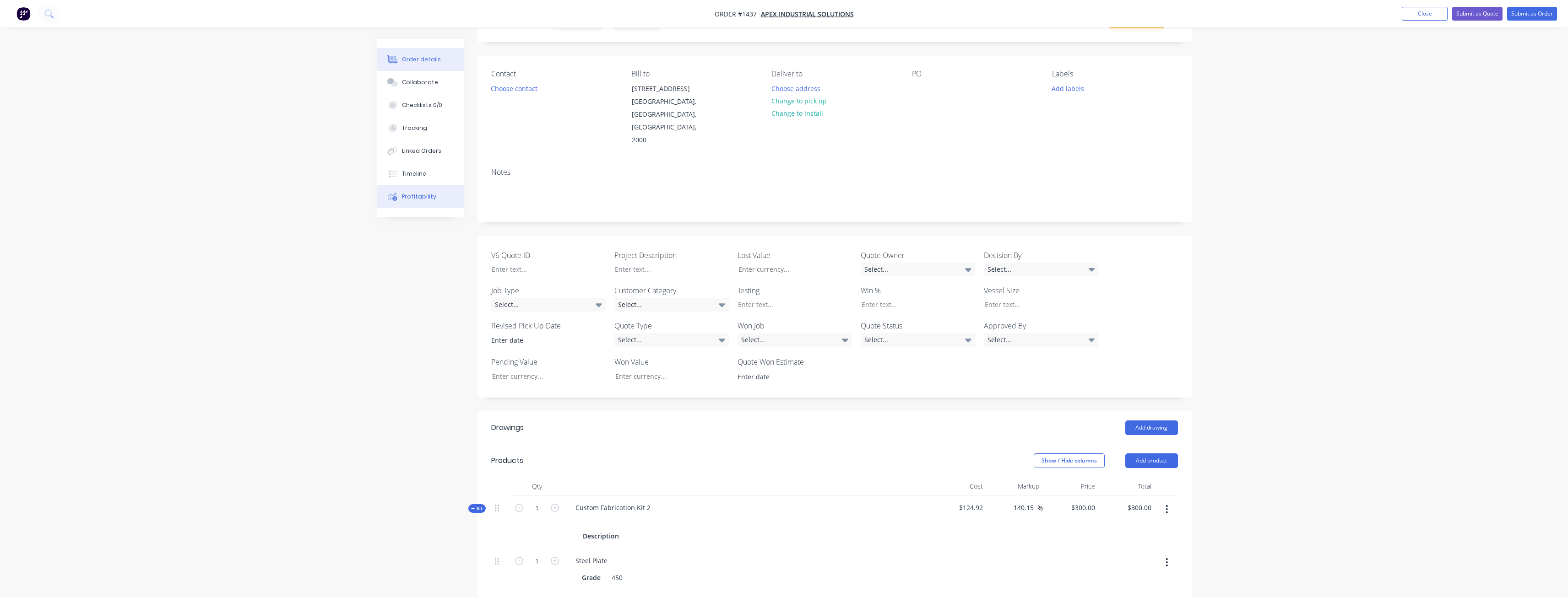
click at [429, 198] on div "Profitability" at bounding box center [419, 196] width 34 height 8
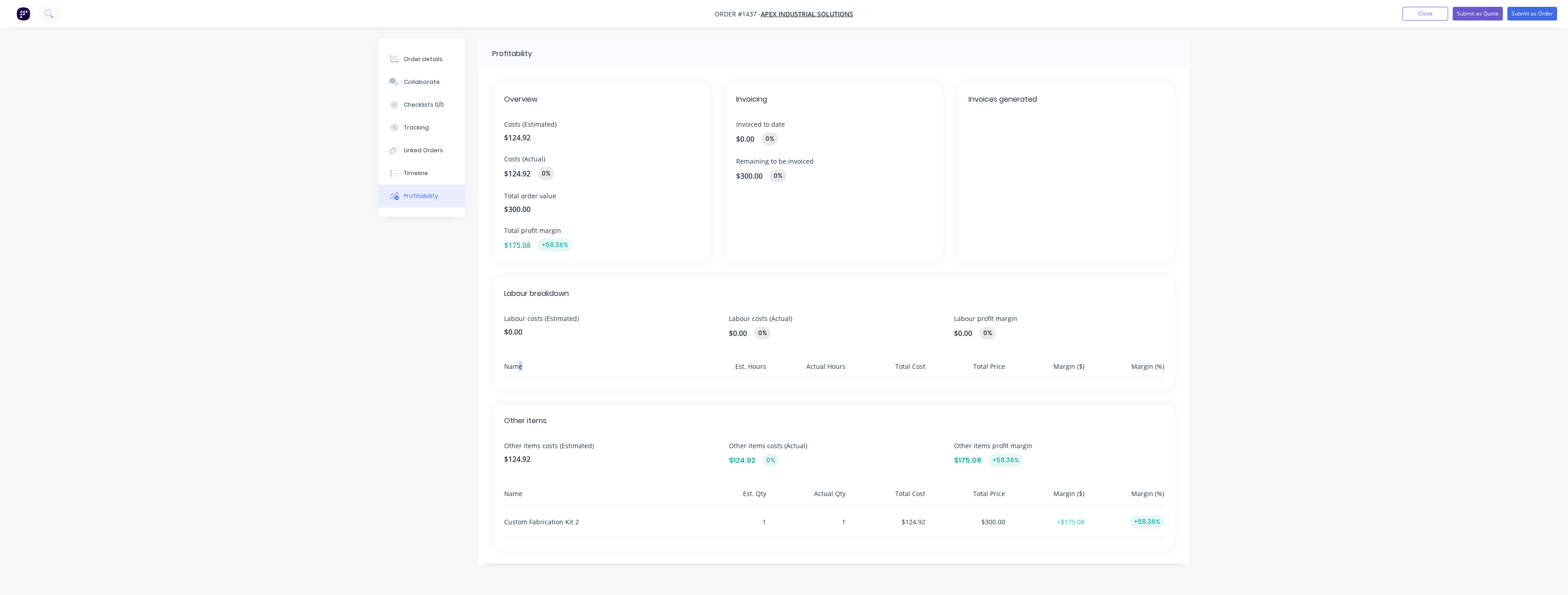
drag, startPoint x: 561, startPoint y: 378, endPoint x: 612, endPoint y: 378, distance: 51.0
click at [613, 378] on div "Name" at bounding box center [595, 370] width 182 height 17
click at [731, 379] on div "Name Est. Hours Actual Hours Total Cost Total Price Margin ($) Margin (%)" at bounding box center [834, 370] width 660 height 17
drag, startPoint x: 1050, startPoint y: 367, endPoint x: 1095, endPoint y: 369, distance: 45.0
click at [1095, 369] on div "Name Est. Hours Actual Hours Total Cost Total Price Margin ($) Margin (%)" at bounding box center [834, 370] width 660 height 17
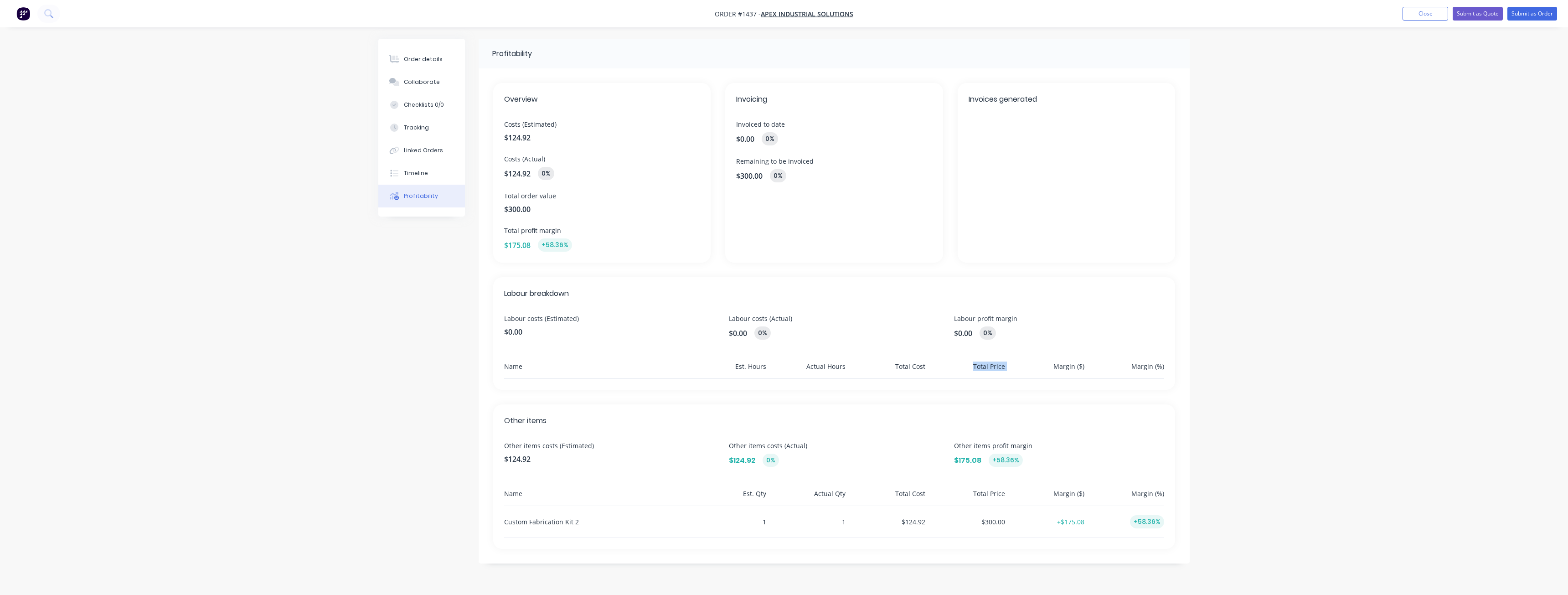
drag, startPoint x: 973, startPoint y: 368, endPoint x: 1015, endPoint y: 368, distance: 42.0
click at [1015, 368] on div "Name Est. Hours Actual Hours Total Cost Total Price Margin ($) Margin (%)" at bounding box center [834, 370] width 660 height 17
drag, startPoint x: 914, startPoint y: 370, endPoint x: 939, endPoint y: 370, distance: 25.0
click at [939, 370] on div "Name Est. Hours Actual Hours Total Cost Total Price Margin ($) Margin (%)" at bounding box center [834, 370] width 660 height 17
click at [941, 370] on div "Total Price" at bounding box center [966, 370] width 76 height 17
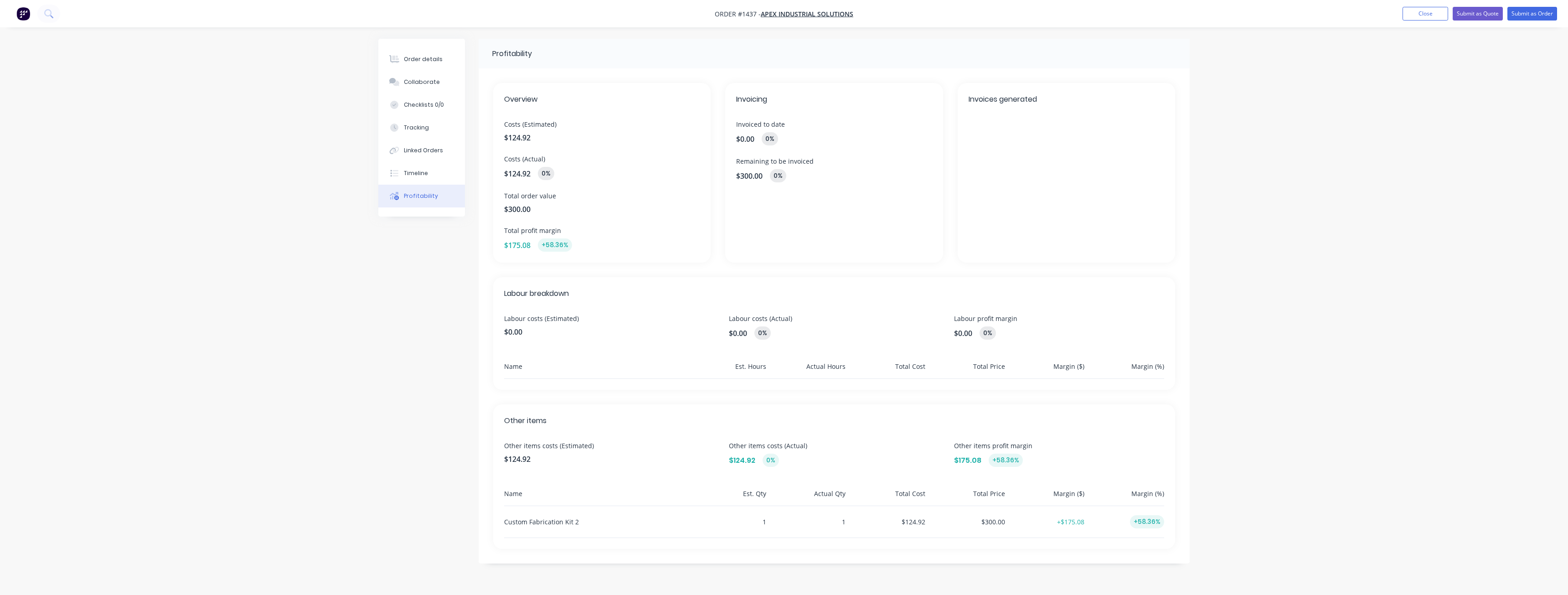
click at [1028, 372] on div "Margin ($)" at bounding box center [1047, 370] width 76 height 17
click at [1425, 17] on button "Close" at bounding box center [1425, 14] width 45 height 14
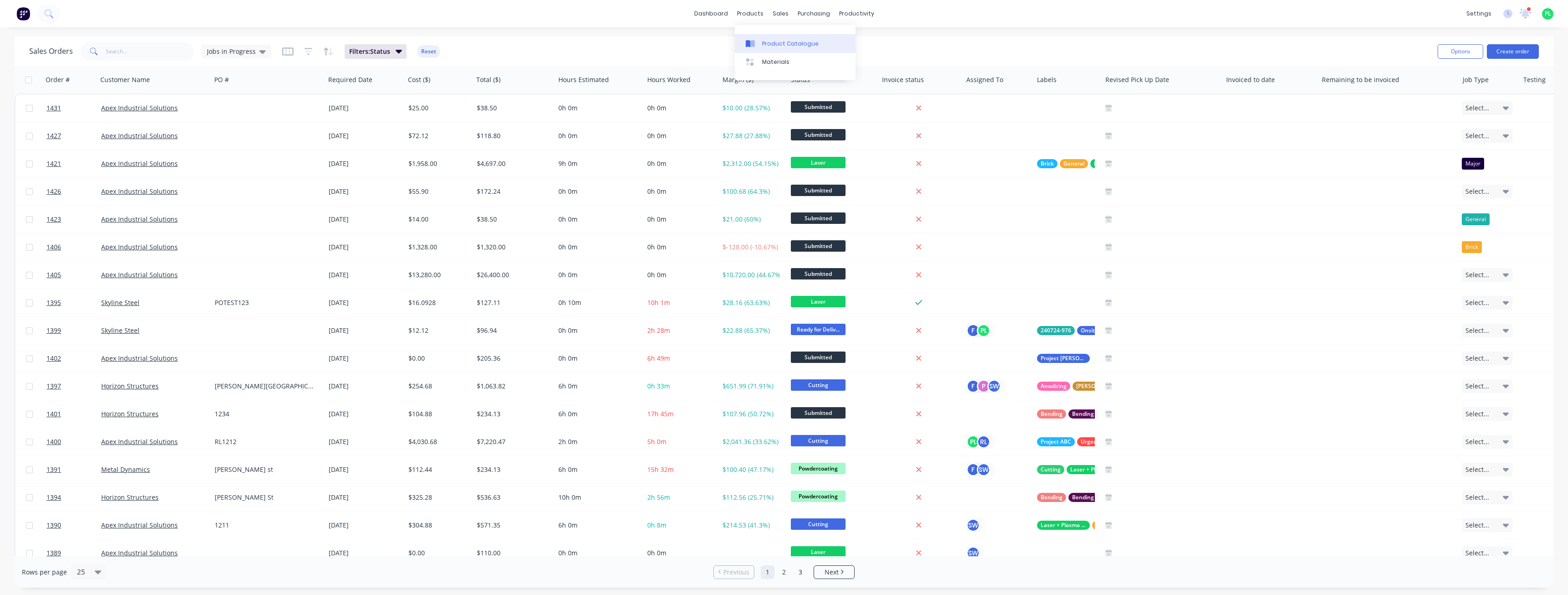
click at [772, 47] on div "Product Catalogue" at bounding box center [790, 43] width 57 height 8
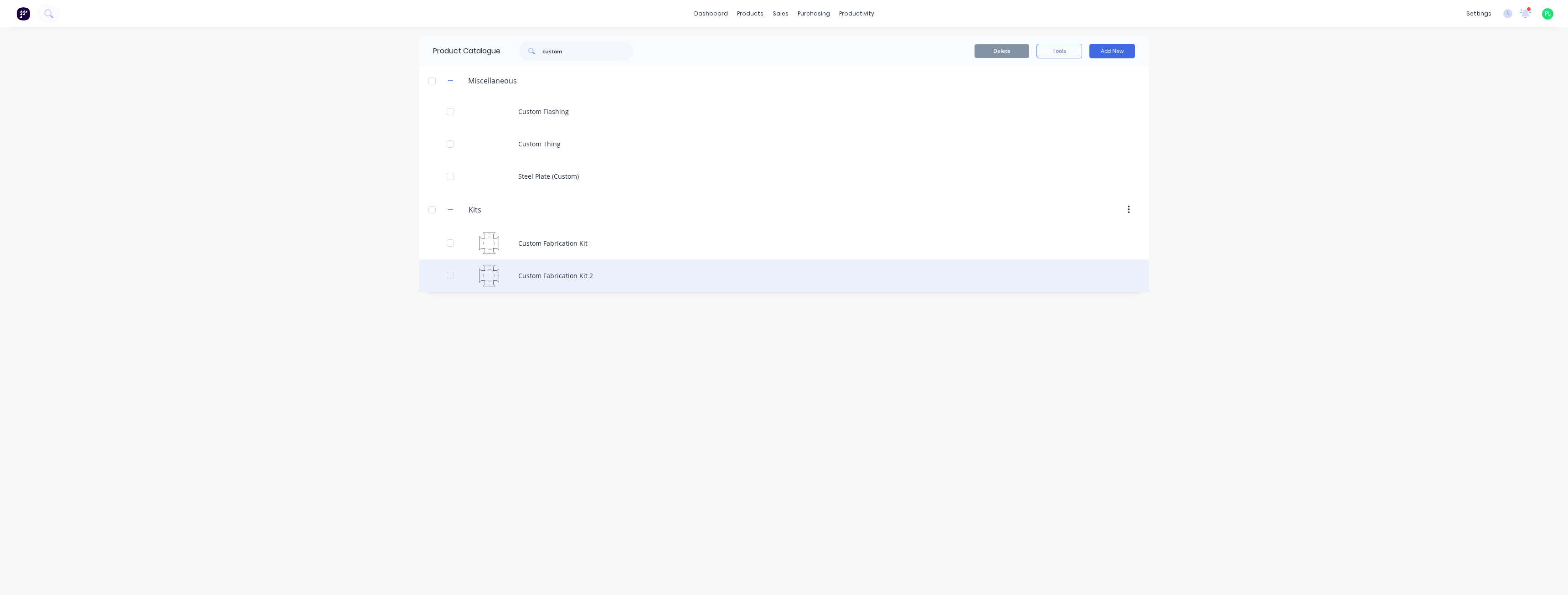
click at [555, 271] on div "Custom Fabrication Kit 2" at bounding box center [784, 275] width 729 height 33
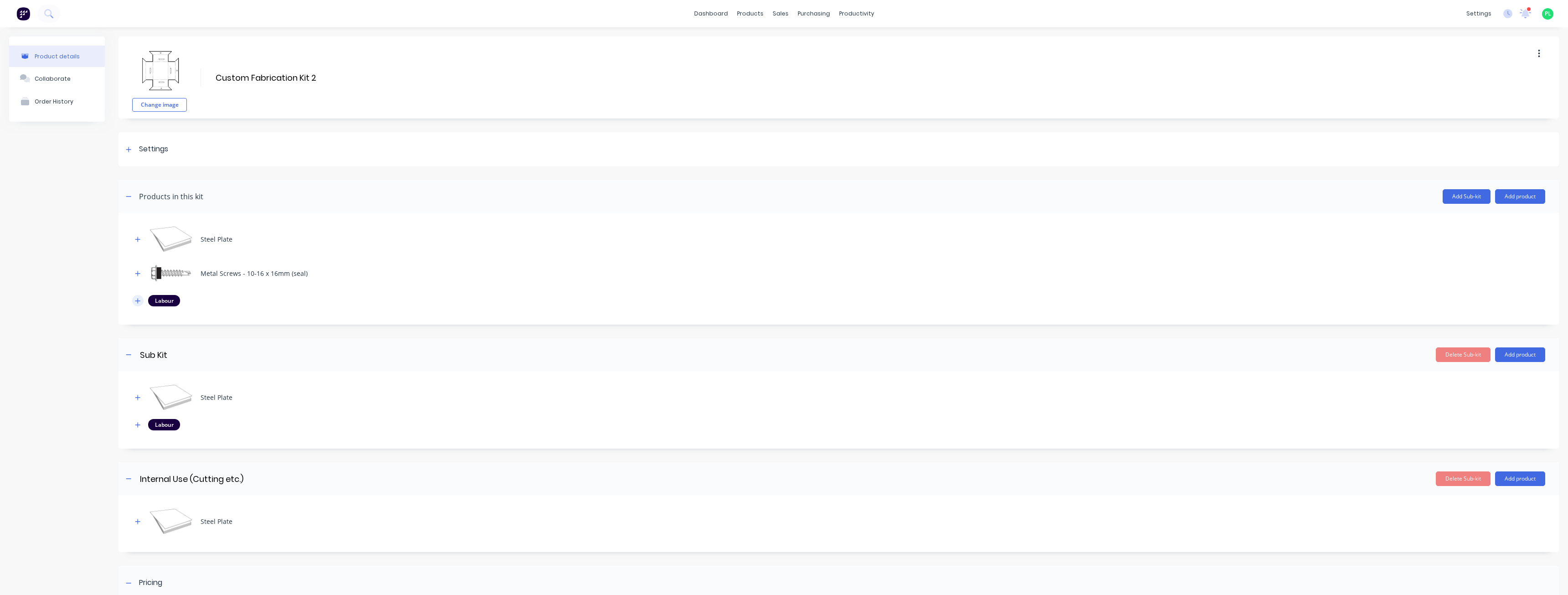
click at [133, 299] on button "button" at bounding box center [138, 300] width 11 height 11
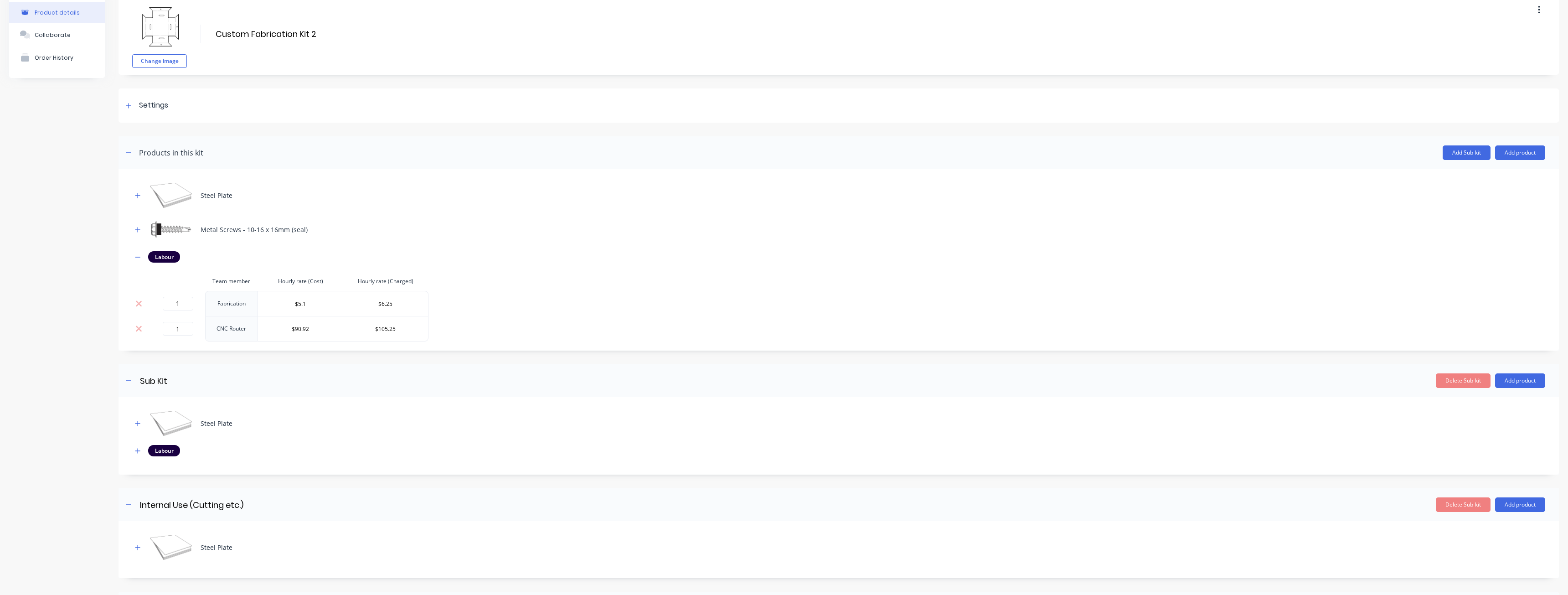
scroll to position [137, 0]
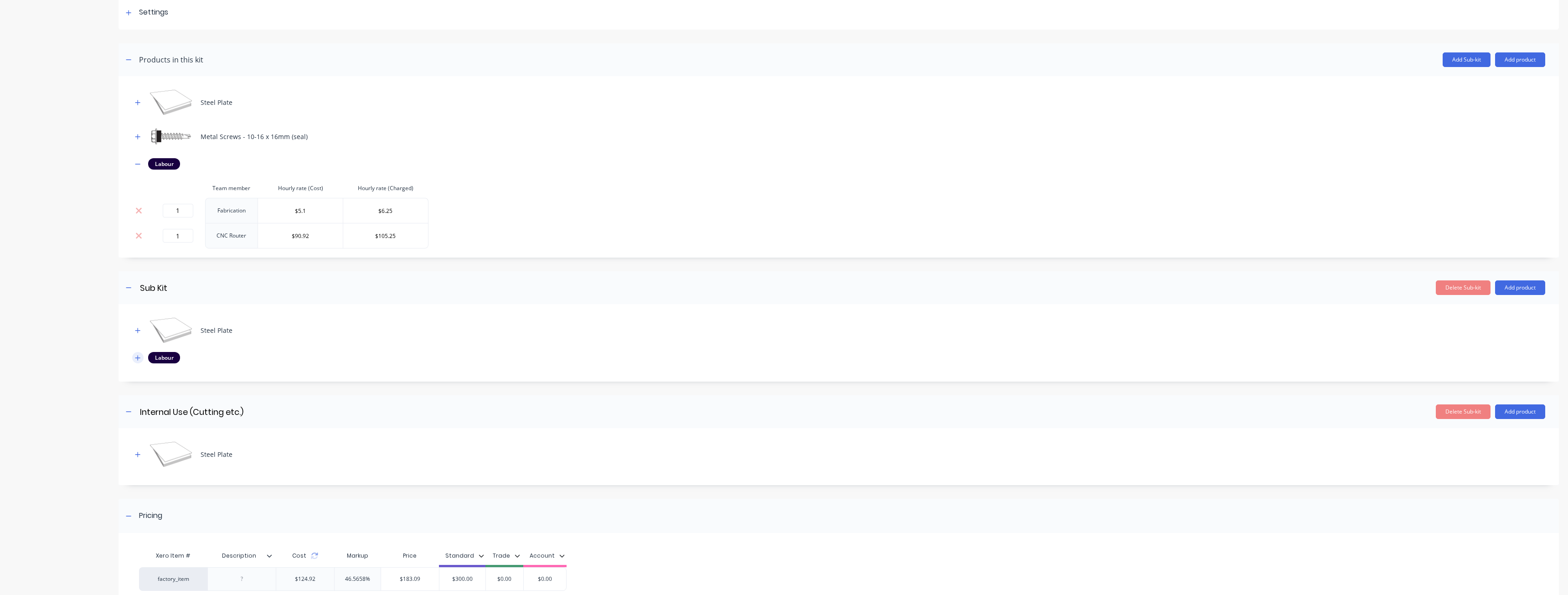
click at [135, 358] on icon "button" at bounding box center [138, 358] width 5 height 6
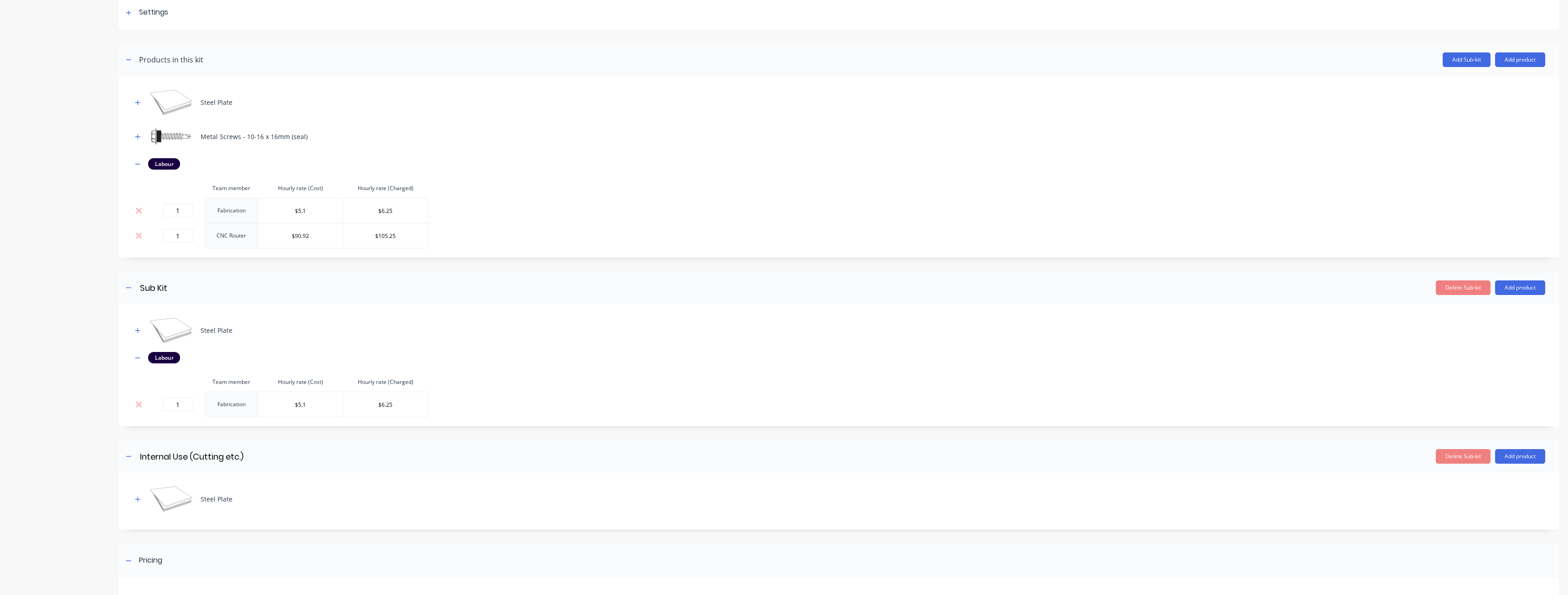
click at [42, 370] on div "Product details Collaborate Order History" at bounding box center [57, 307] width 96 height 815
click at [101, 371] on div "Product details Collaborate Order History" at bounding box center [57, 307] width 96 height 815
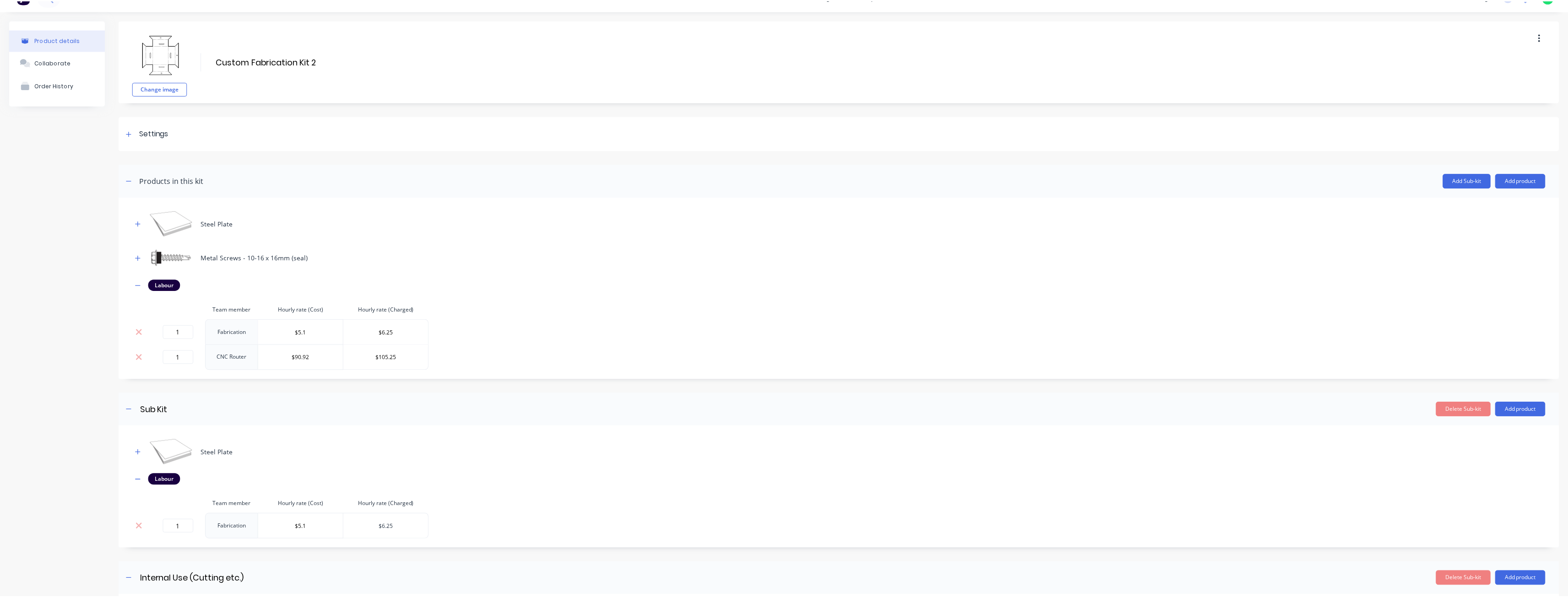
scroll to position [0, 0]
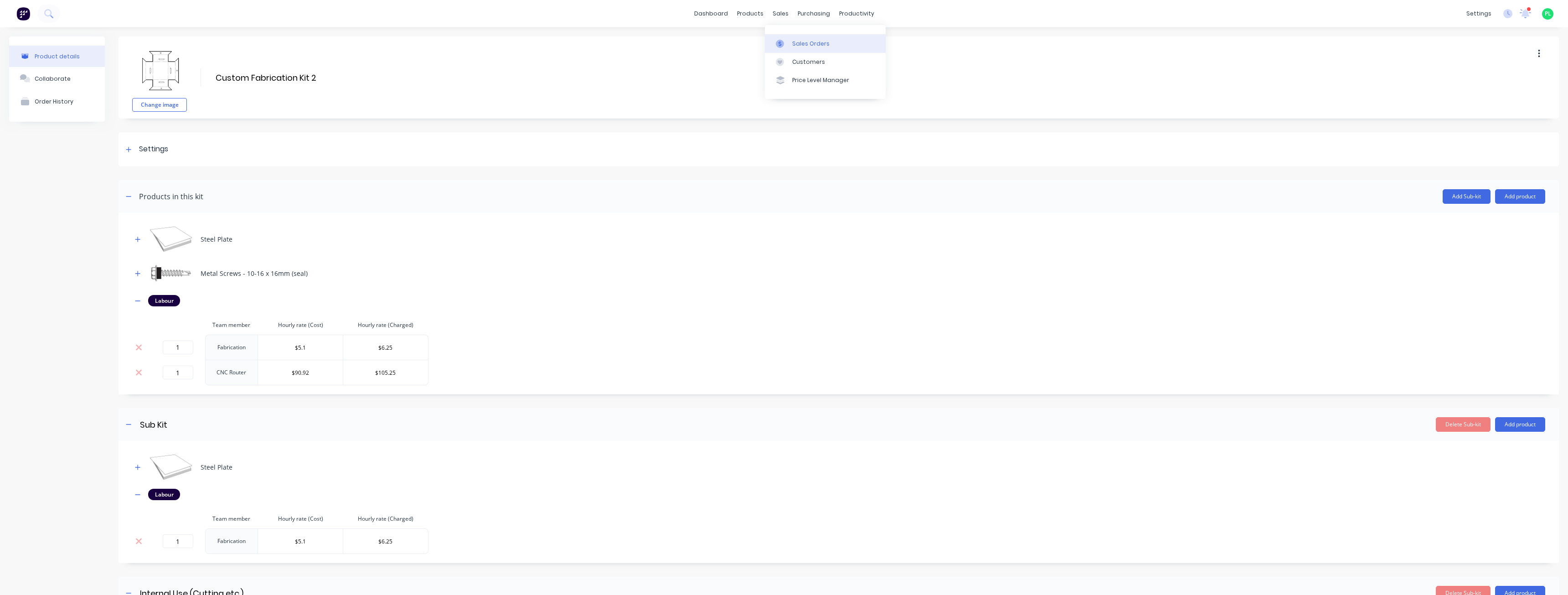
click at [804, 42] on div "Sales Orders" at bounding box center [810, 43] width 37 height 8
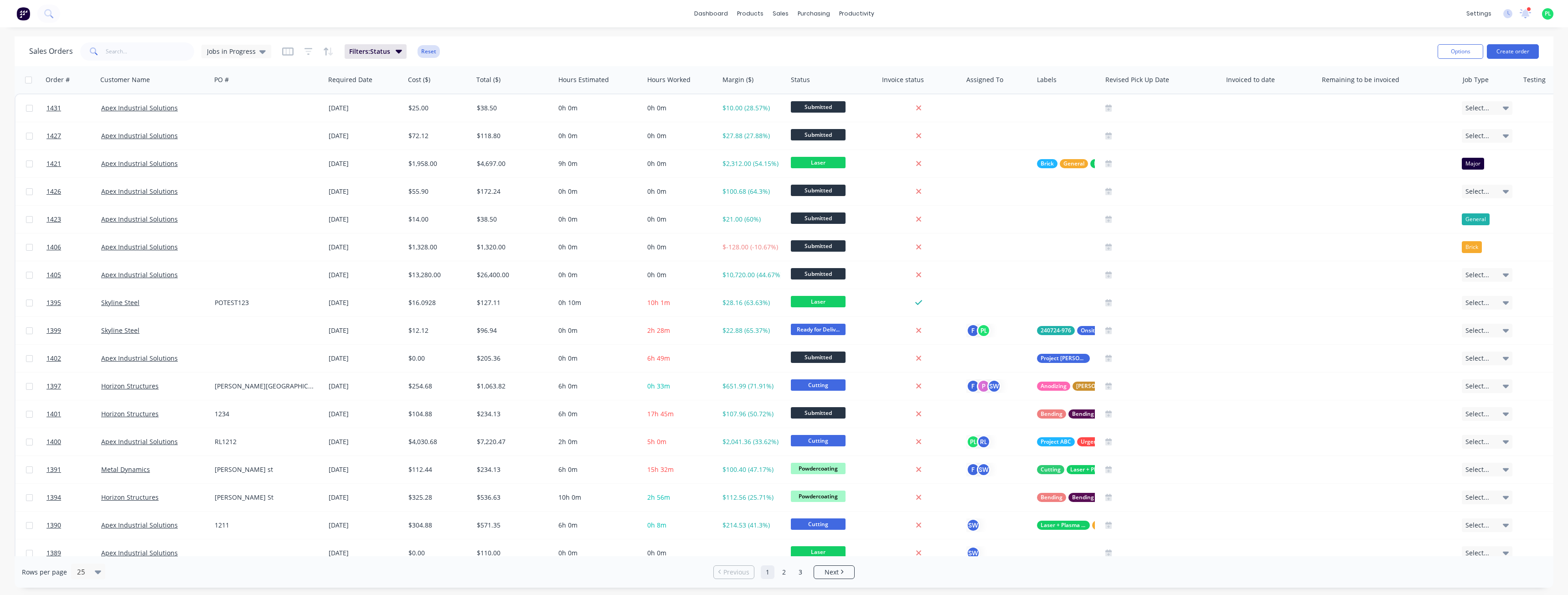
click at [424, 48] on button "Reset" at bounding box center [429, 51] width 23 height 13
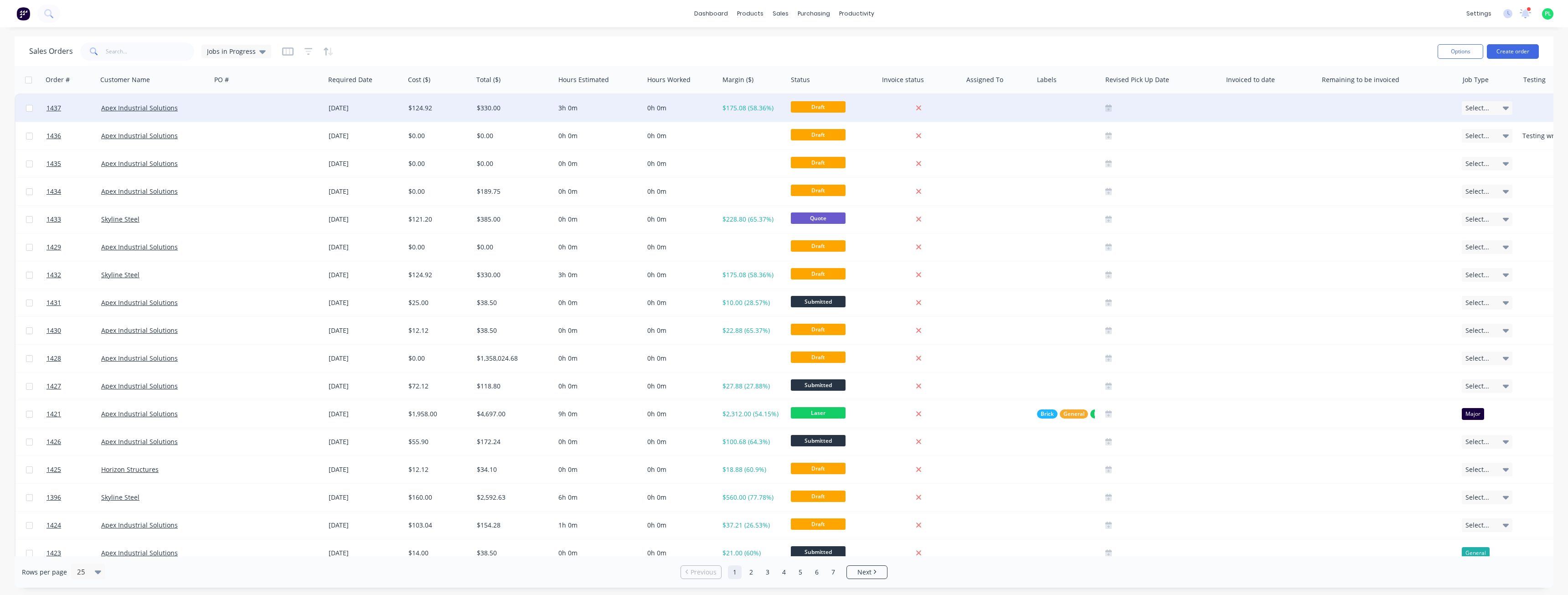
click at [277, 116] on div at bounding box center [268, 108] width 114 height 27
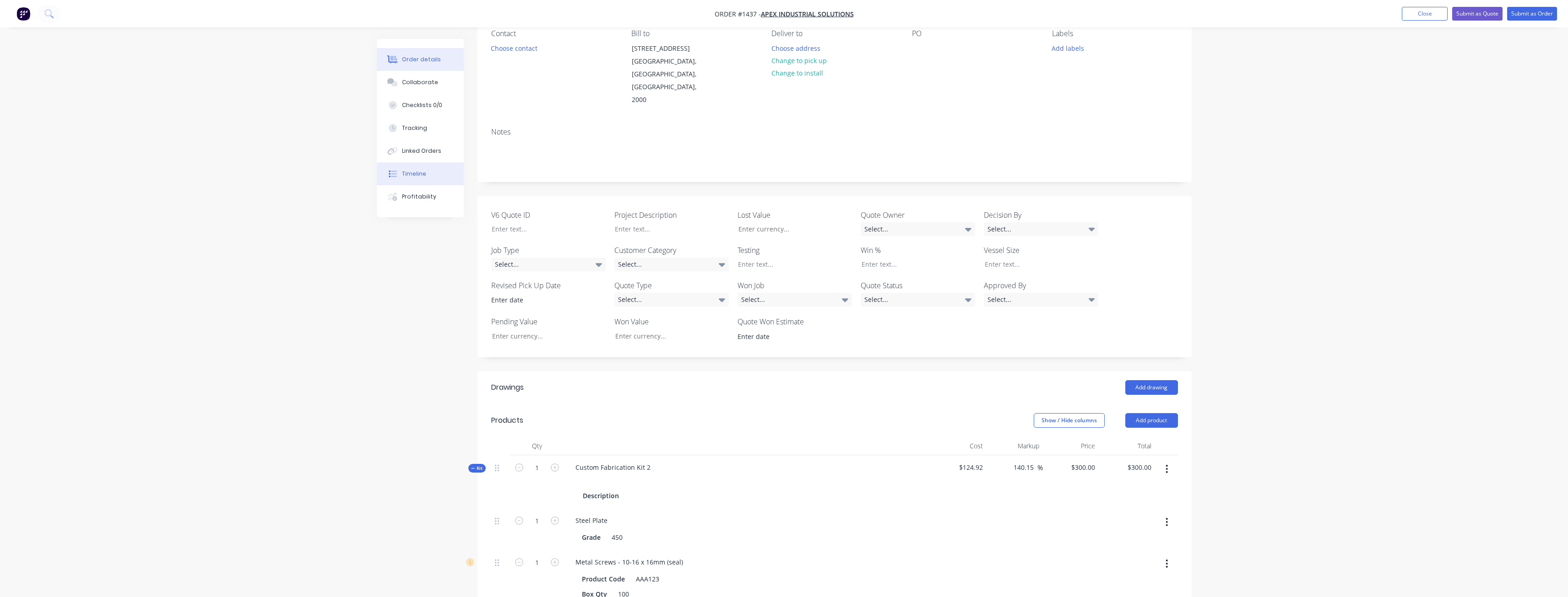
scroll to position [92, 0]
click at [425, 196] on div "Profitability" at bounding box center [419, 196] width 34 height 8
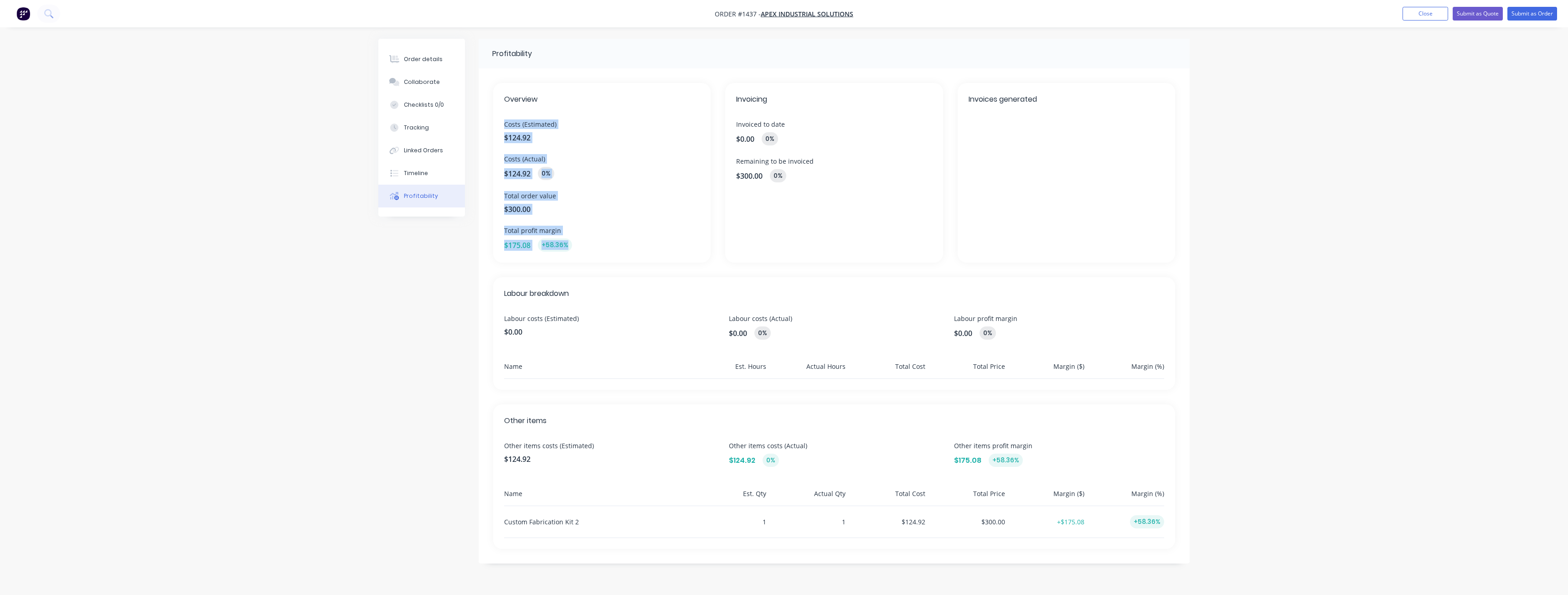
drag, startPoint x: 571, startPoint y: 246, endPoint x: 499, endPoint y: 119, distance: 146.0
click at [499, 119] on div "Overview Costs (Estimated) $124.92 Costs (Actual) $124.92 0% Total order value …" at bounding box center [602, 173] width 218 height 180
drag, startPoint x: 506, startPoint y: 121, endPoint x: 582, endPoint y: 245, distance: 145.4
click at [582, 245] on div "Overview Costs (Estimated) $124.92 Costs (Actual) $124.92 0% Total order value …" at bounding box center [602, 173] width 218 height 180
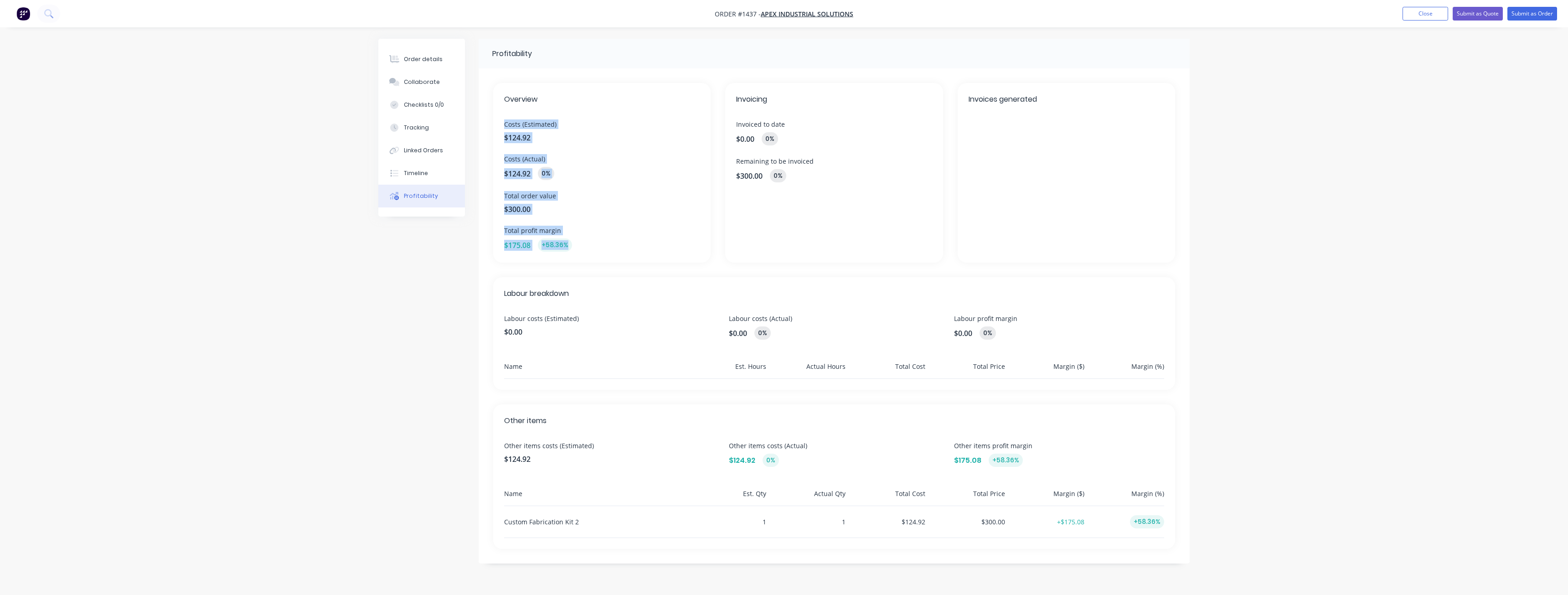
click at [582, 245] on div "$175.08 +58.36%" at bounding box center [602, 245] width 196 height 13
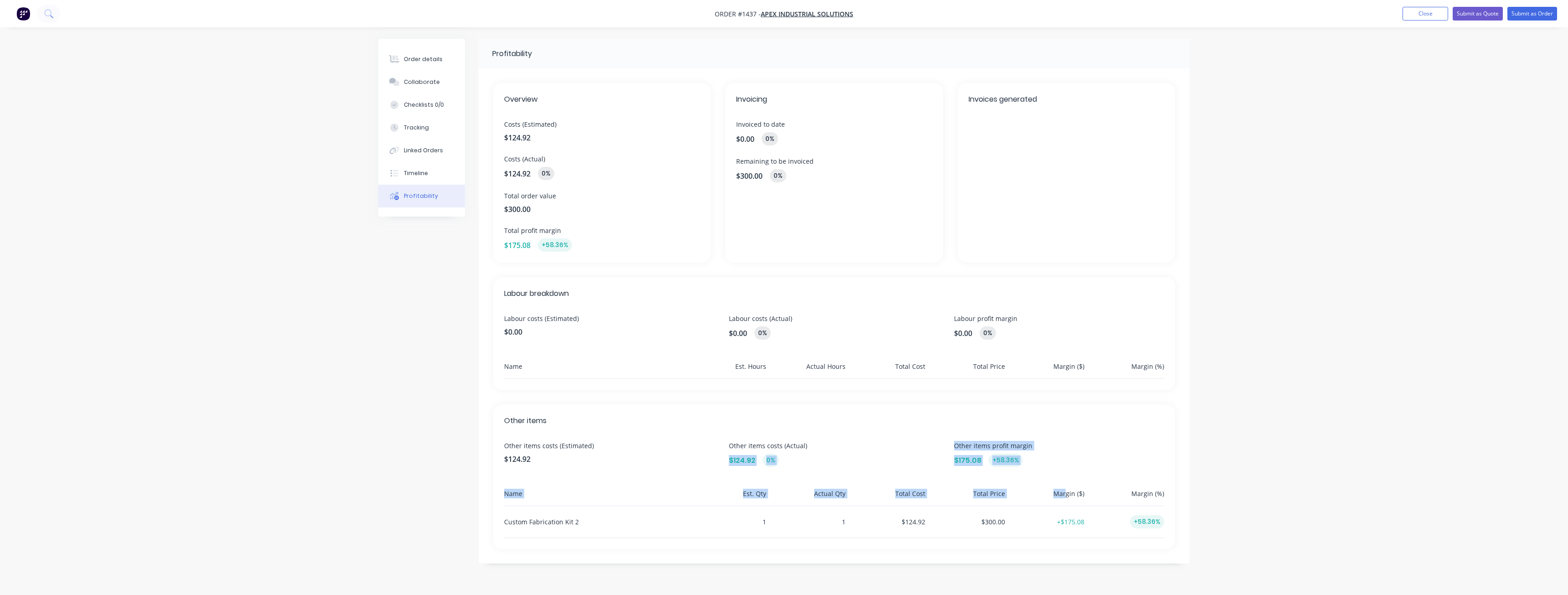
drag, startPoint x: 1017, startPoint y: 456, endPoint x: 939, endPoint y: 448, distance: 78.4
click at [939, 448] on div "Other items Other items costs (Estimated) $124.92 Other items costs (Actual) $1…" at bounding box center [834, 476] width 682 height 144
click at [939, 448] on span "Other items costs (Actual)" at bounding box center [834, 445] width 210 height 10
click at [397, 386] on div "Profitability Overview Costs (Estimated) $124.92 Costs (Actual) $124.92 0% Tota…" at bounding box center [784, 308] width 812 height 540
click at [427, 67] on button "Order details" at bounding box center [422, 59] width 87 height 23
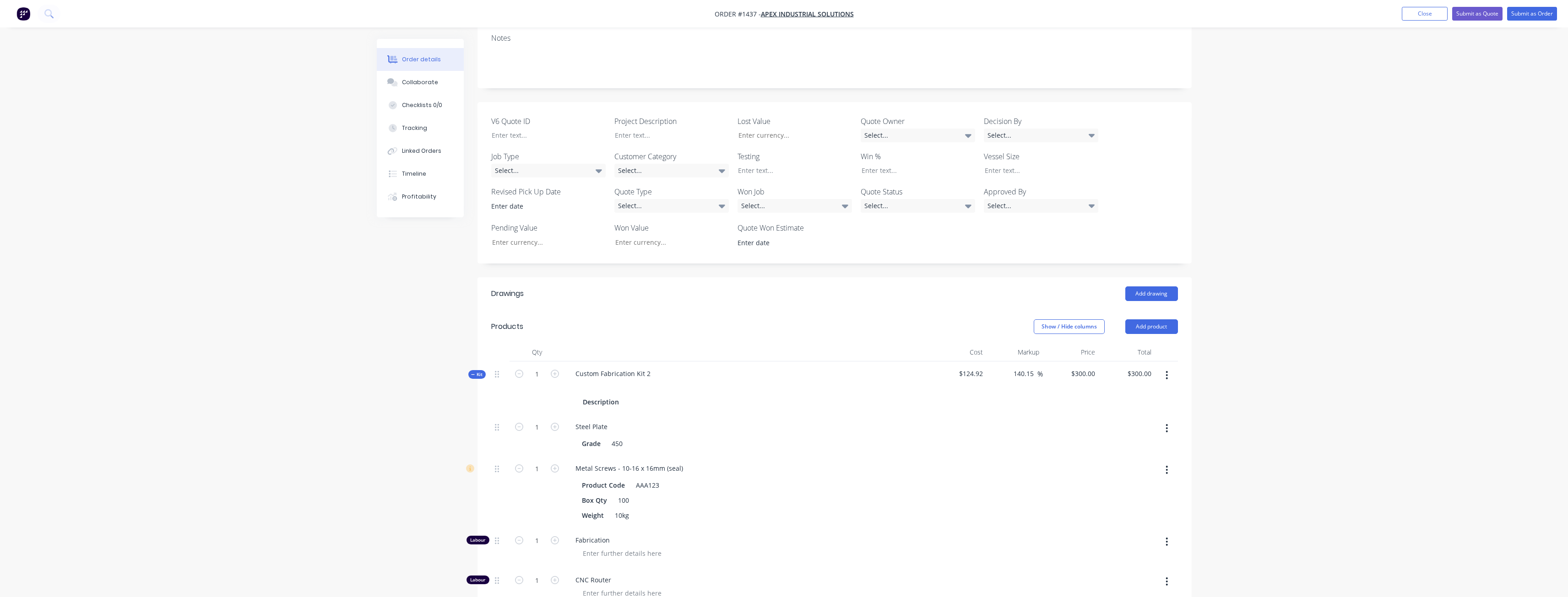
scroll to position [183, 0]
click at [419, 201] on button "Profitability" at bounding box center [420, 196] width 87 height 23
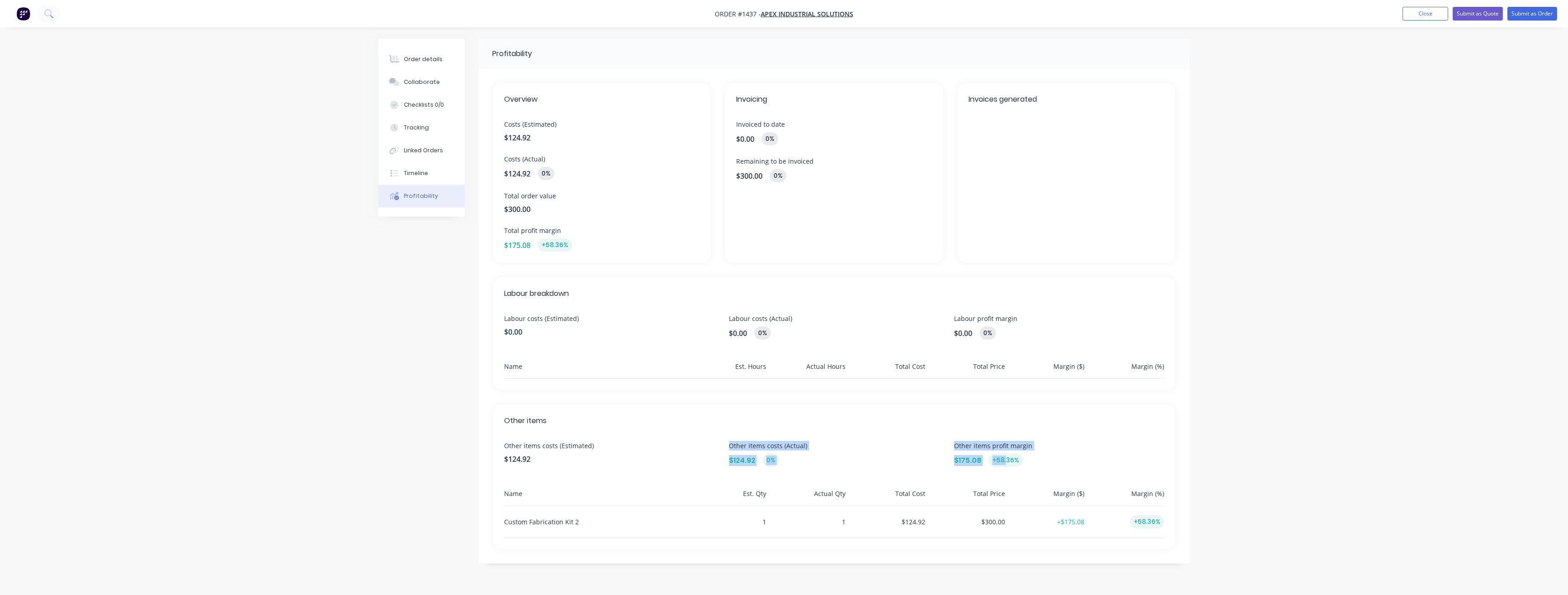
drag, startPoint x: 679, startPoint y: 456, endPoint x: 1005, endPoint y: 466, distance: 326.2
click at [1005, 466] on div "Other items costs (Estimated) $124.92 Other items costs (Actual) $124.92 0% Oth…" at bounding box center [834, 454] width 660 height 26
drag, startPoint x: 895, startPoint y: 452, endPoint x: 775, endPoint y: 387, distance: 136.5
click at [895, 452] on div "Other items costs (Actual) $124.92 0%" at bounding box center [834, 454] width 210 height 26
drag, startPoint x: 738, startPoint y: 331, endPoint x: 1014, endPoint y: 333, distance: 276.0
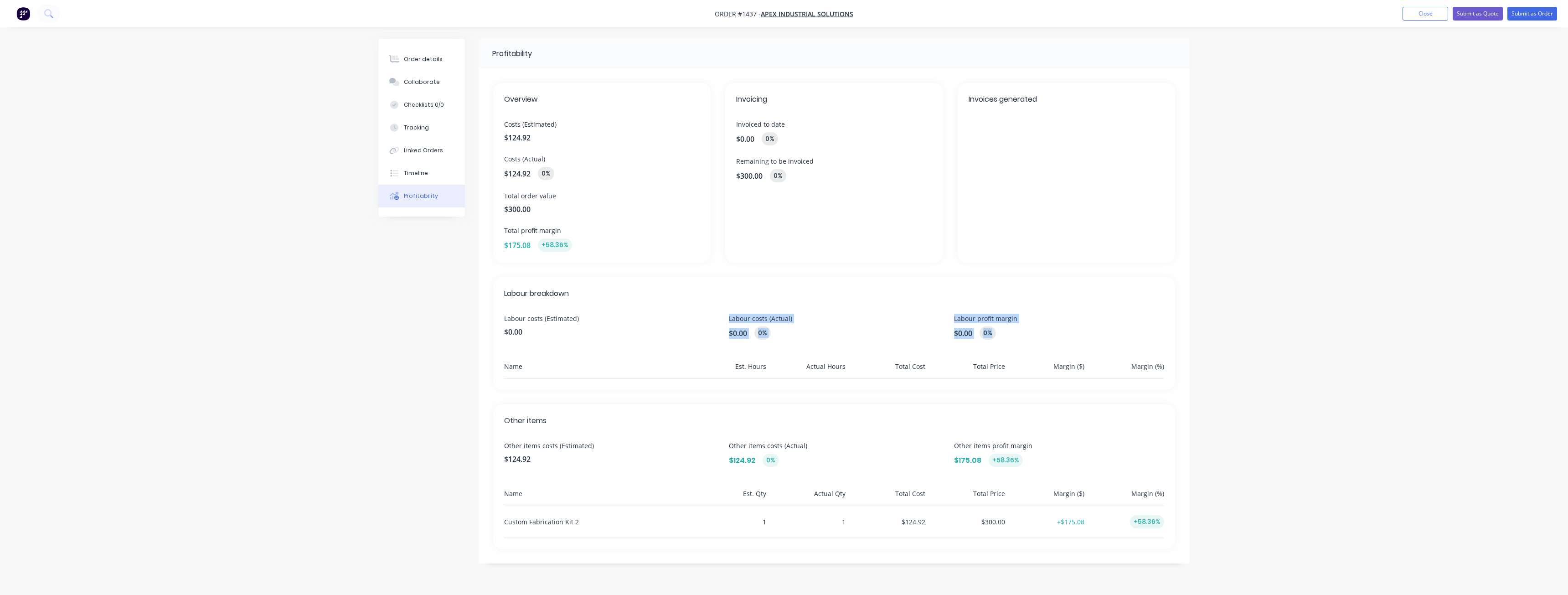
click at [1014, 333] on div "Labour costs (Estimated) $0.00 Labour costs (Actual) $0.00 0% Labour profit mar…" at bounding box center [834, 327] width 660 height 26
click at [1014, 333] on div "$0.00 0%" at bounding box center [1059, 333] width 210 height 13
drag, startPoint x: 985, startPoint y: 461, endPoint x: 724, endPoint y: 452, distance: 261.2
click at [724, 452] on div "Other items costs (Estimated) $124.92 Other items costs (Actual) $124.92 0% Oth…" at bounding box center [834, 454] width 660 height 26
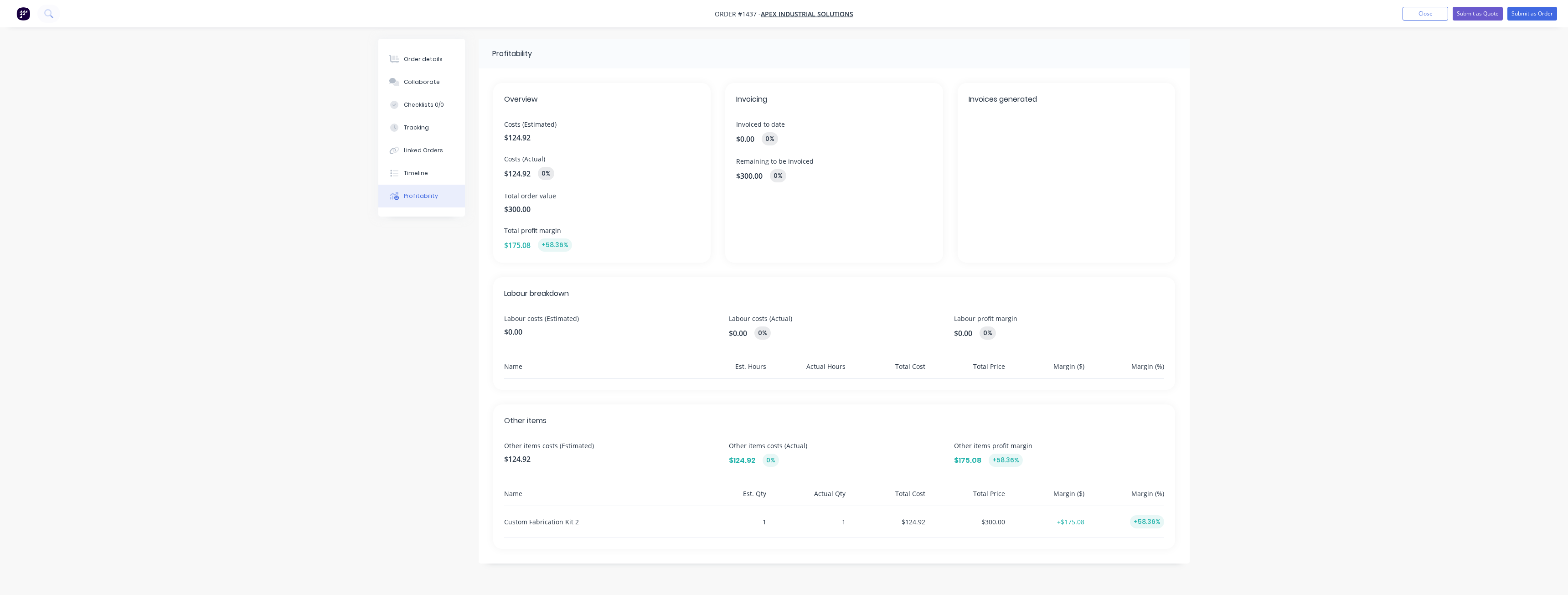
click at [112, 176] on div "Order details Collaborate Checklists 0/0 Tracking Linked Orders Timeline Profit…" at bounding box center [784, 297] width 1568 height 595
